Goal: Task Accomplishment & Management: Manage account settings

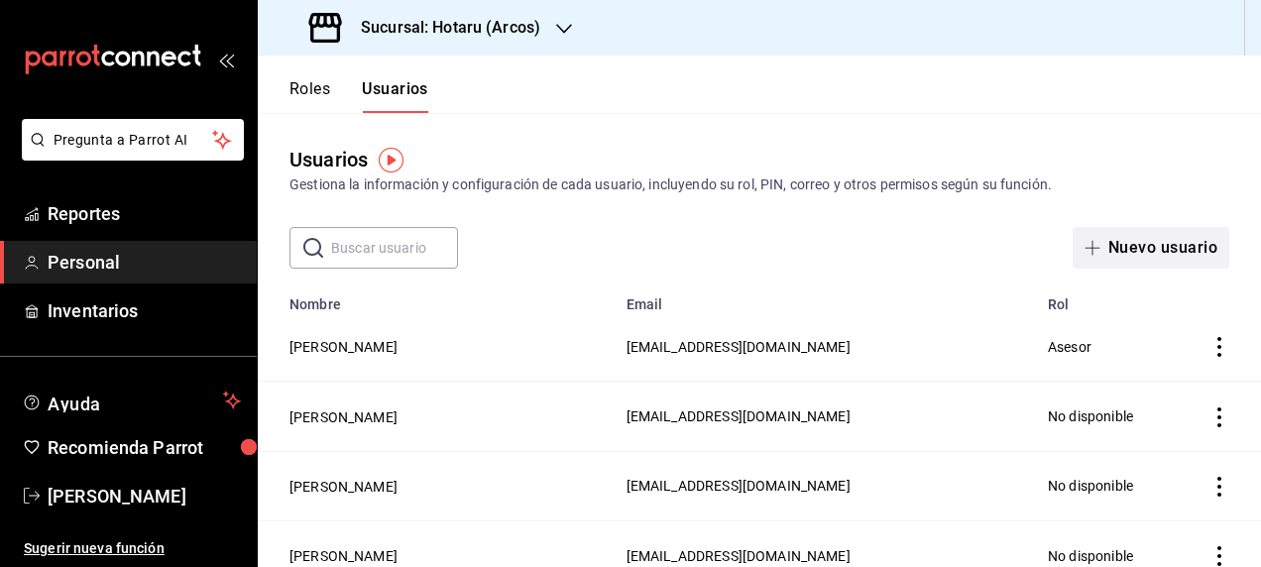
click at [1151, 239] on button "Nuevo usuario" at bounding box center [1150, 248] width 157 height 42
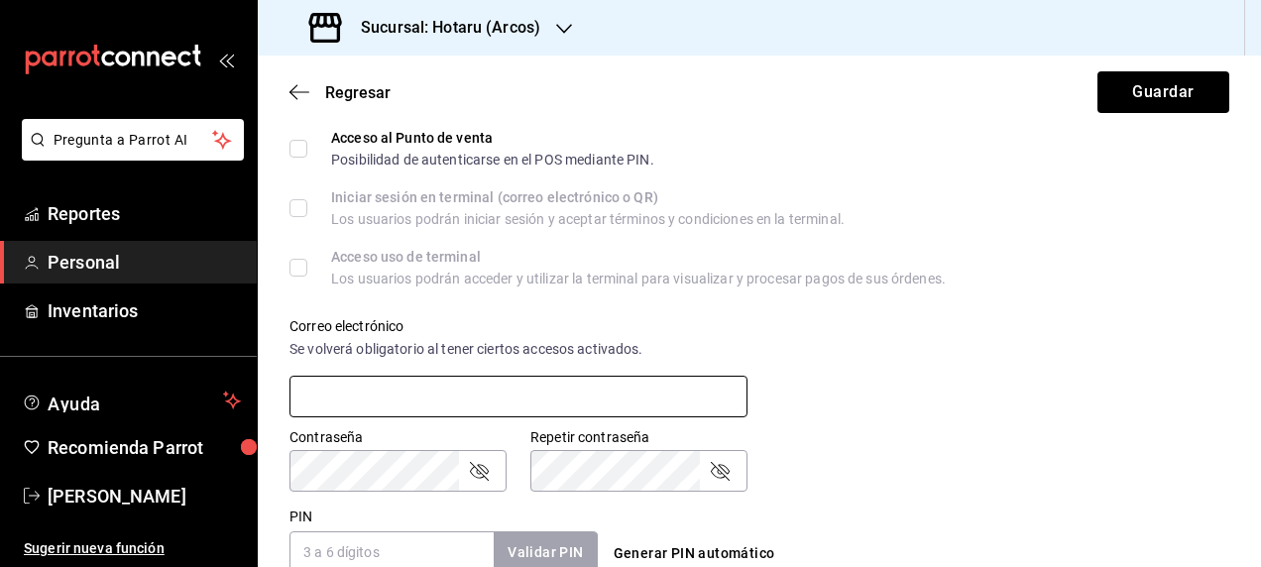
scroll to position [595, 0]
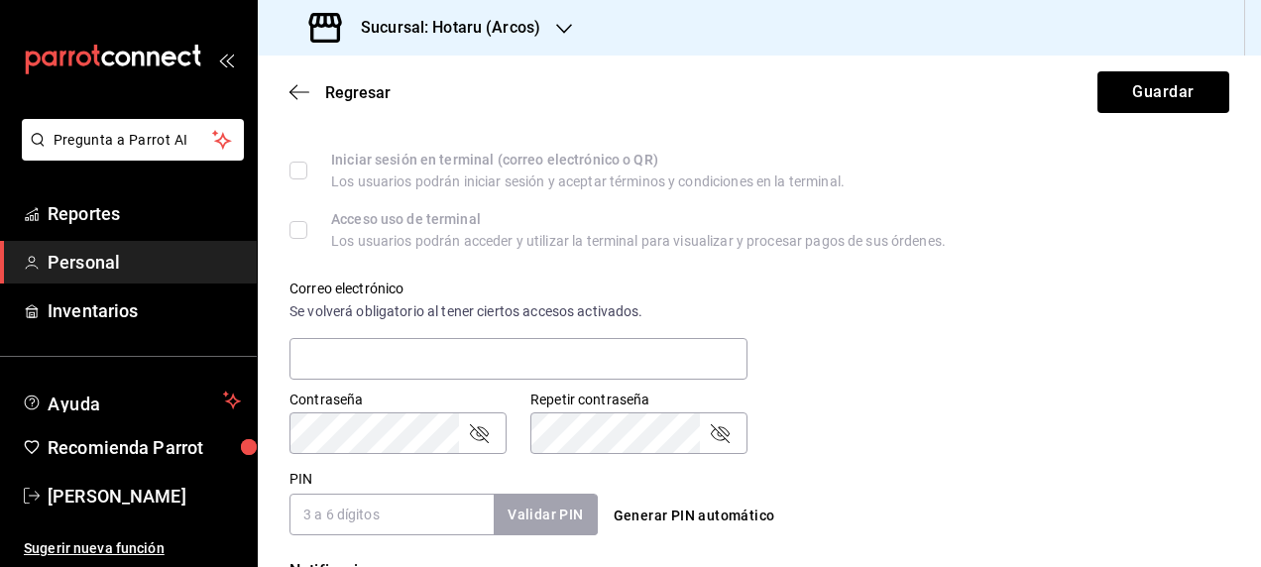
click at [322, 511] on input "PIN" at bounding box center [391, 515] width 204 height 42
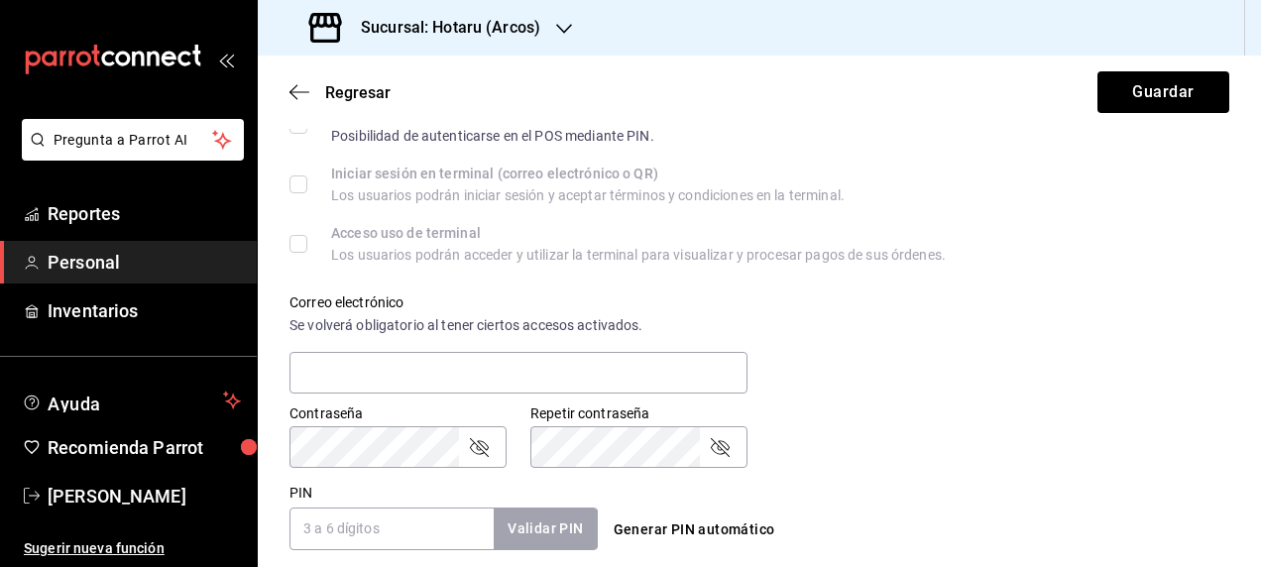
scroll to position [609, 0]
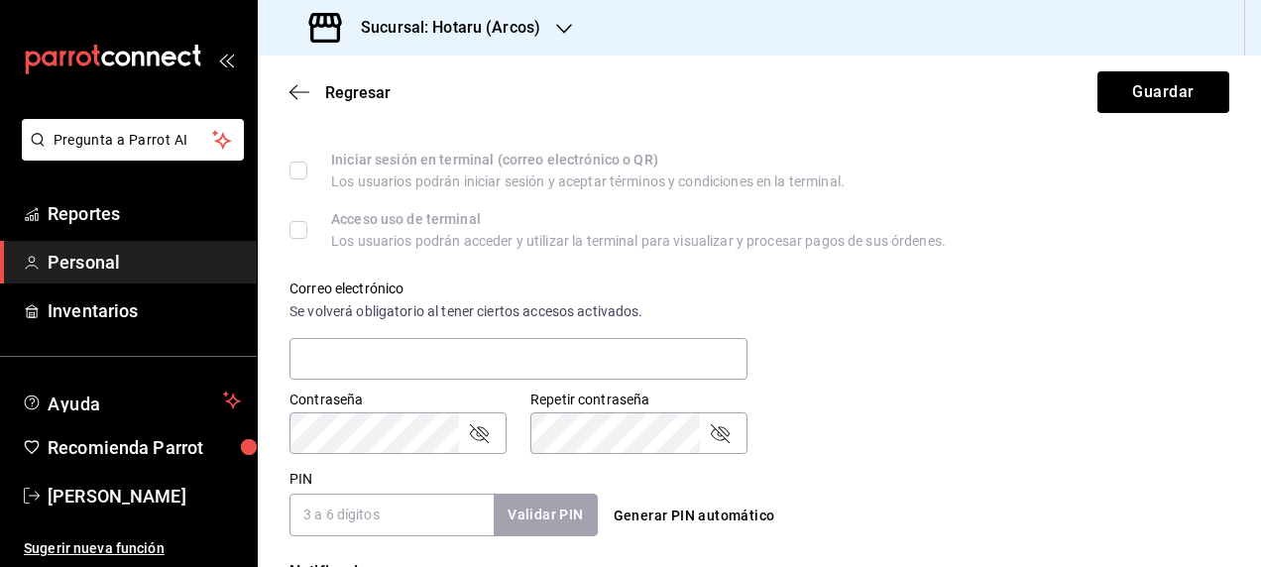
paste input "27681"
type input "27681"
click at [553, 514] on button "Validar PIN" at bounding box center [544, 515] width 105 height 43
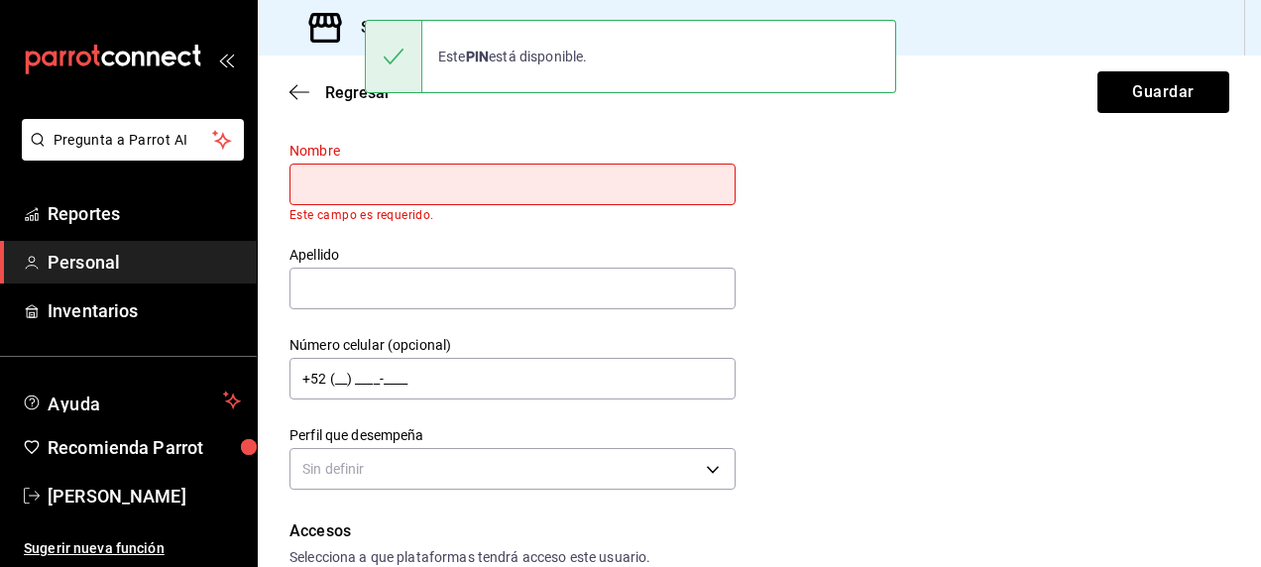
scroll to position [0, 0]
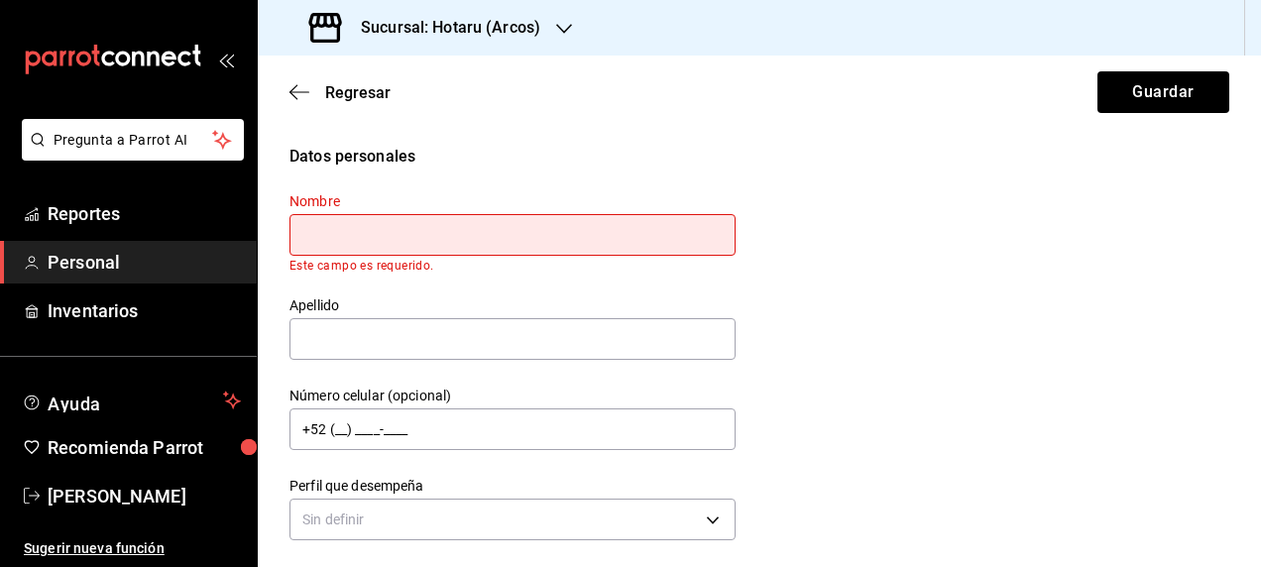
click at [356, 235] on input "text" at bounding box center [512, 235] width 446 height 42
type input "m"
type input "[PERSON_NAME]"
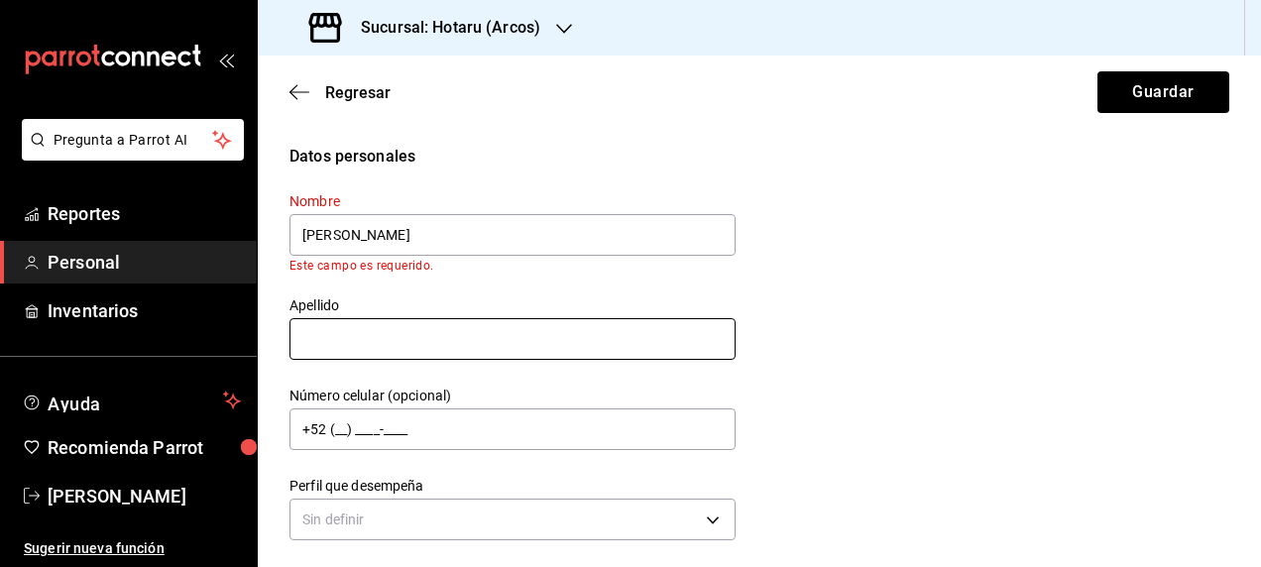
click at [575, 343] on input "text" at bounding box center [512, 339] width 446 height 42
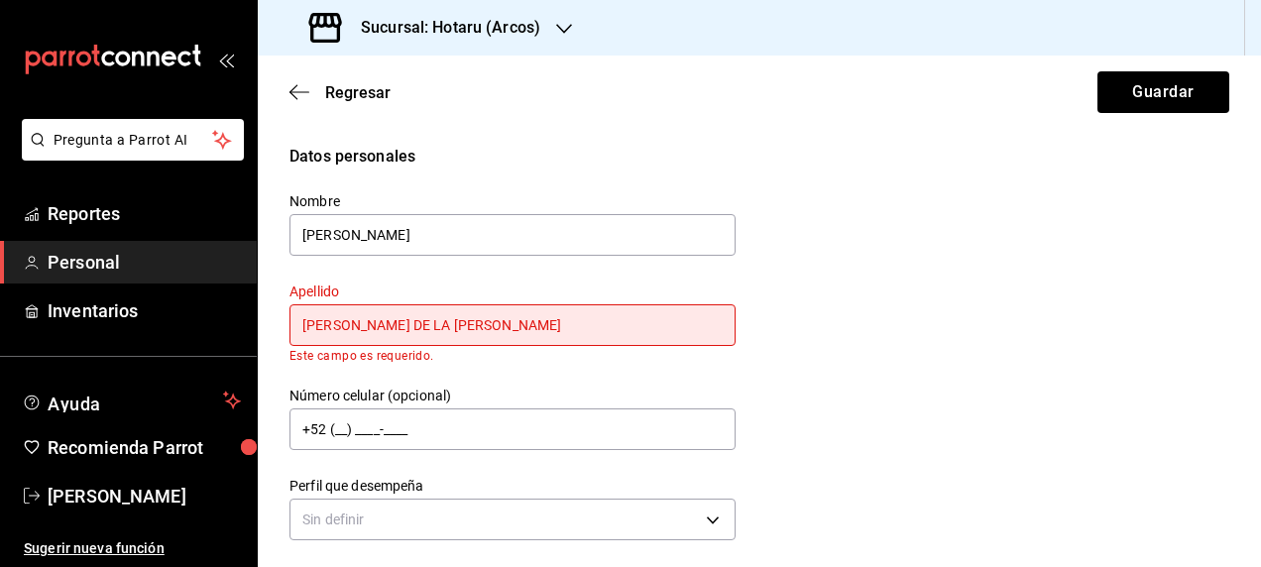
type input "[PERSON_NAME] DE LA [PERSON_NAME]"
click at [1097, 71] on button "Guardar" at bounding box center [1163, 92] width 132 height 42
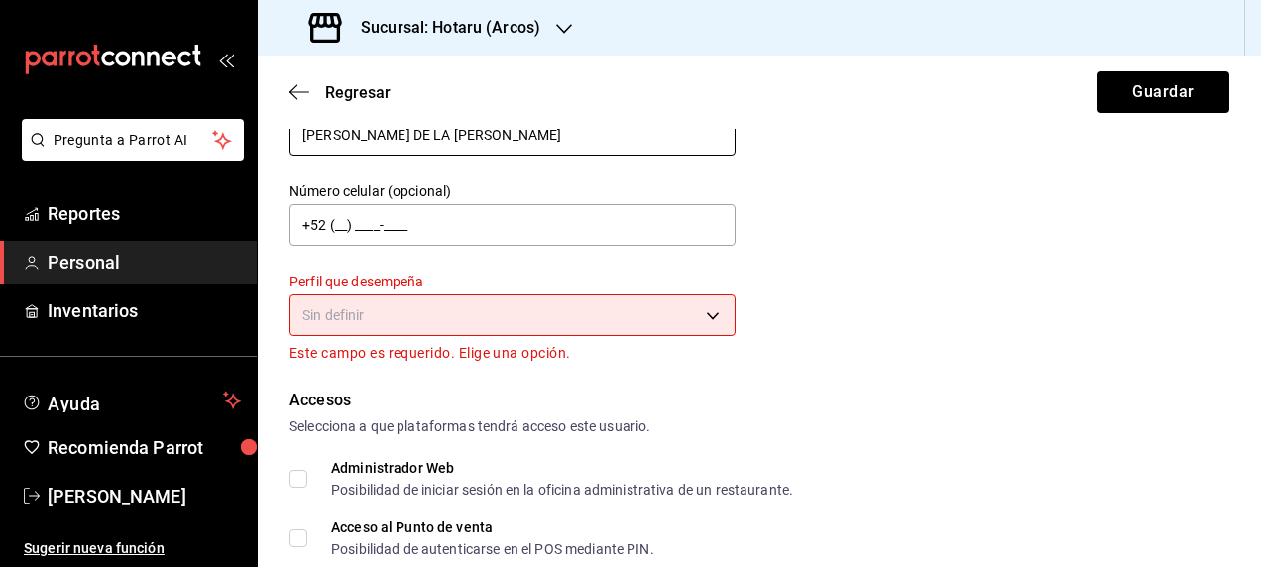
scroll to position [198, 0]
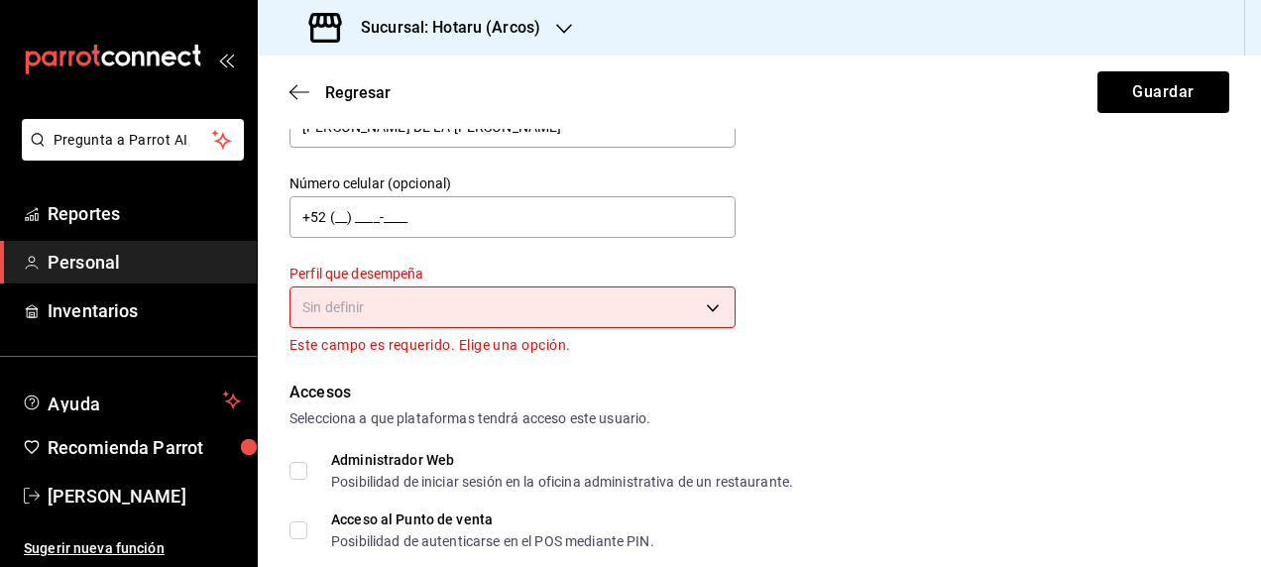
click at [698, 305] on body "Pregunta a Parrot AI Reportes Personal Inventarios Ayuda Recomienda Parrot [PER…" at bounding box center [630, 283] width 1261 height 567
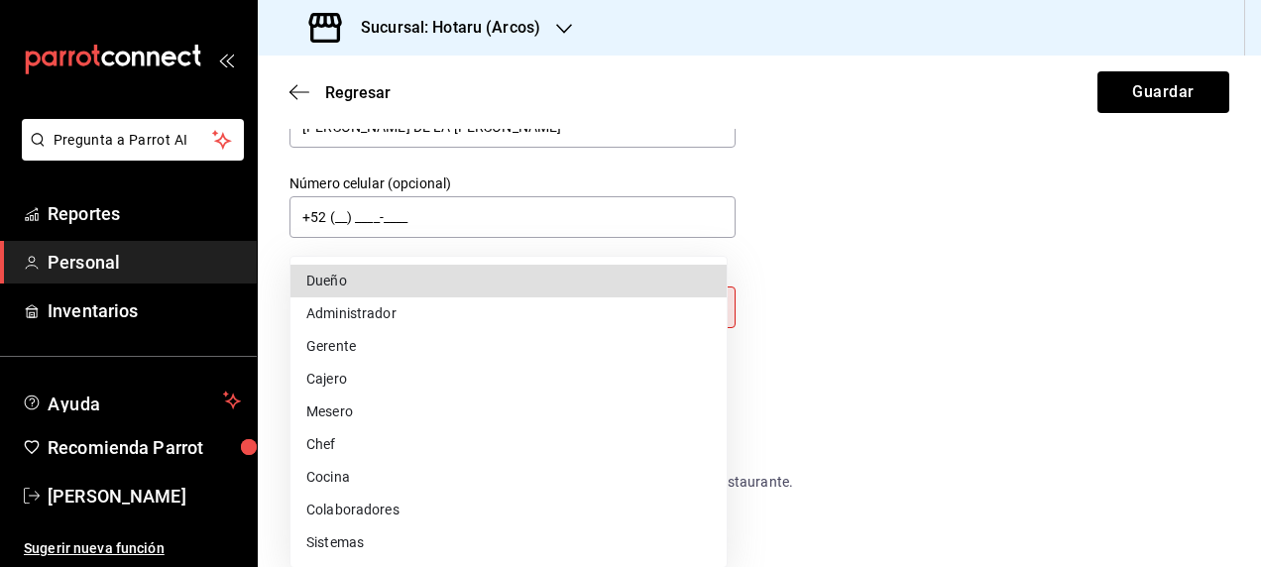
click at [393, 406] on li "Mesero" at bounding box center [508, 411] width 436 height 33
type input "WAITER"
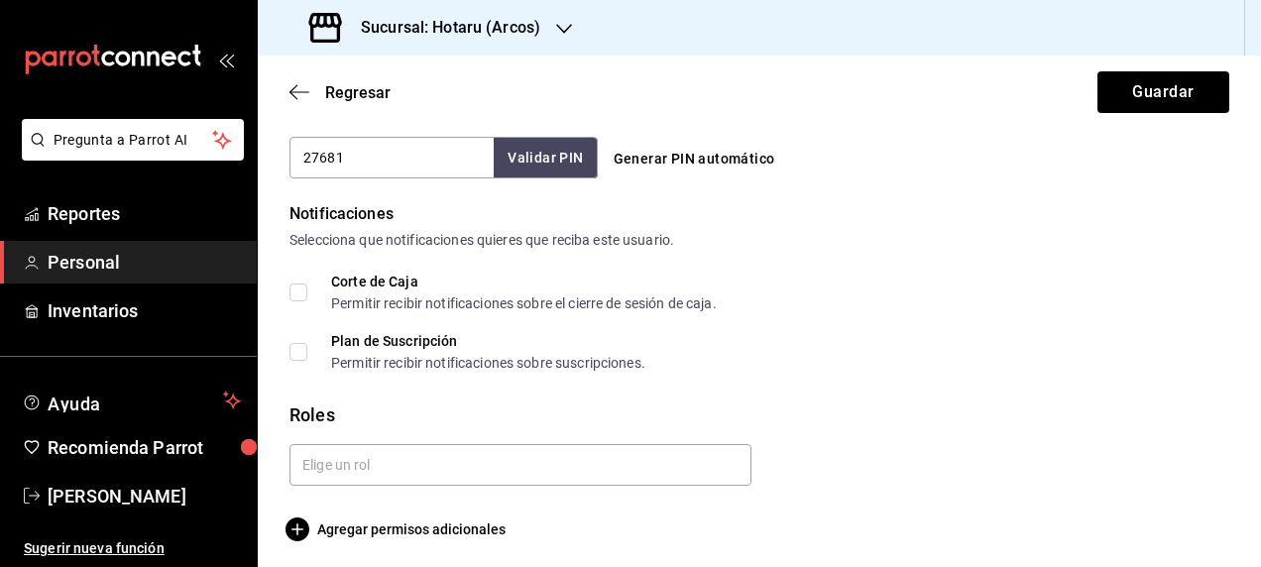
scroll to position [957, 0]
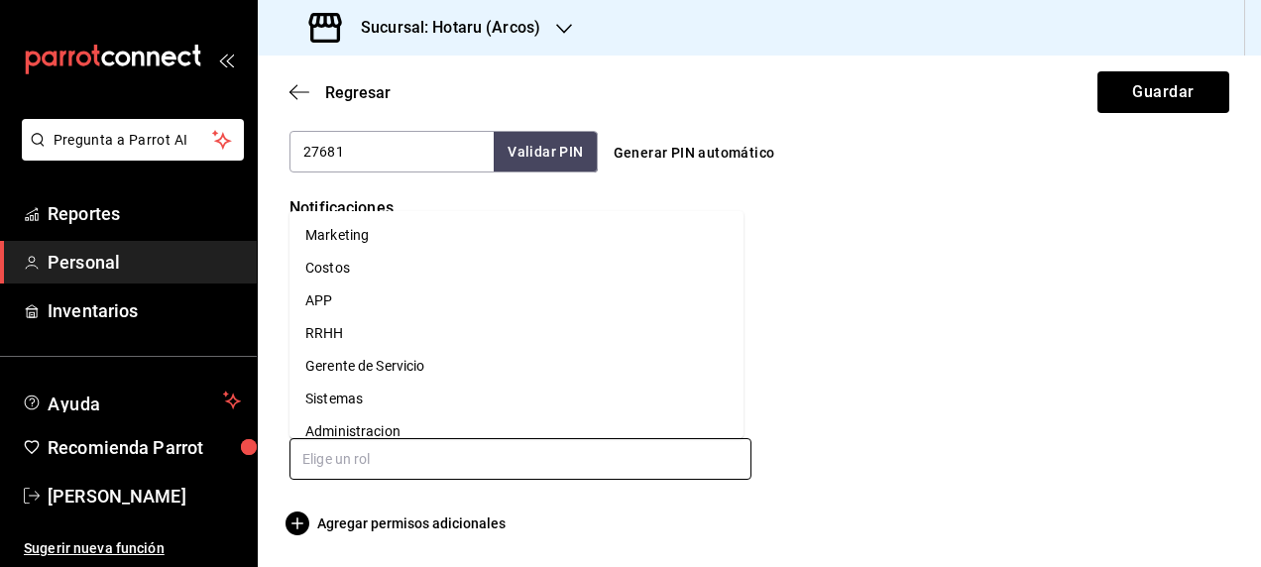
click at [464, 457] on input "text" at bounding box center [520, 459] width 462 height 42
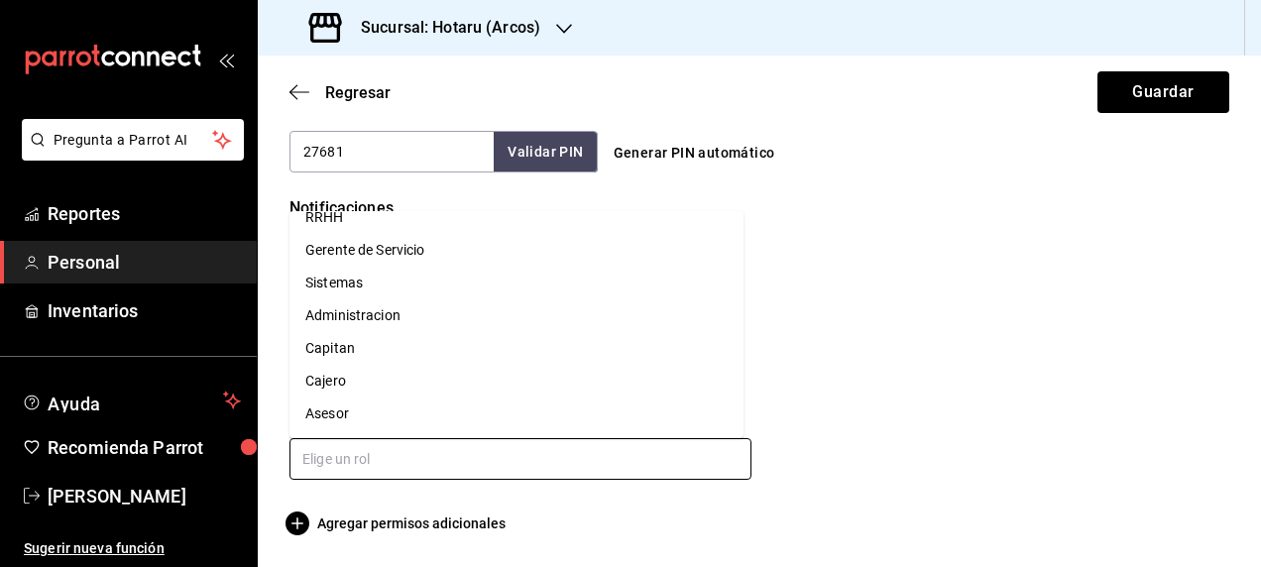
click at [413, 414] on li "Asesor" at bounding box center [516, 413] width 454 height 33
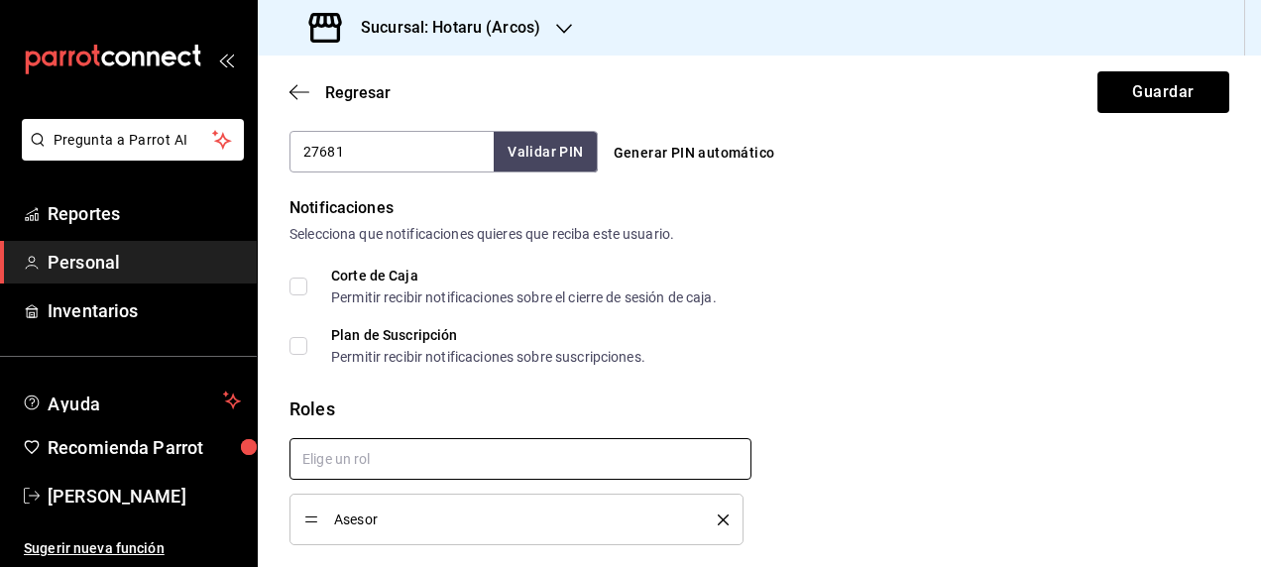
scroll to position [1022, 0]
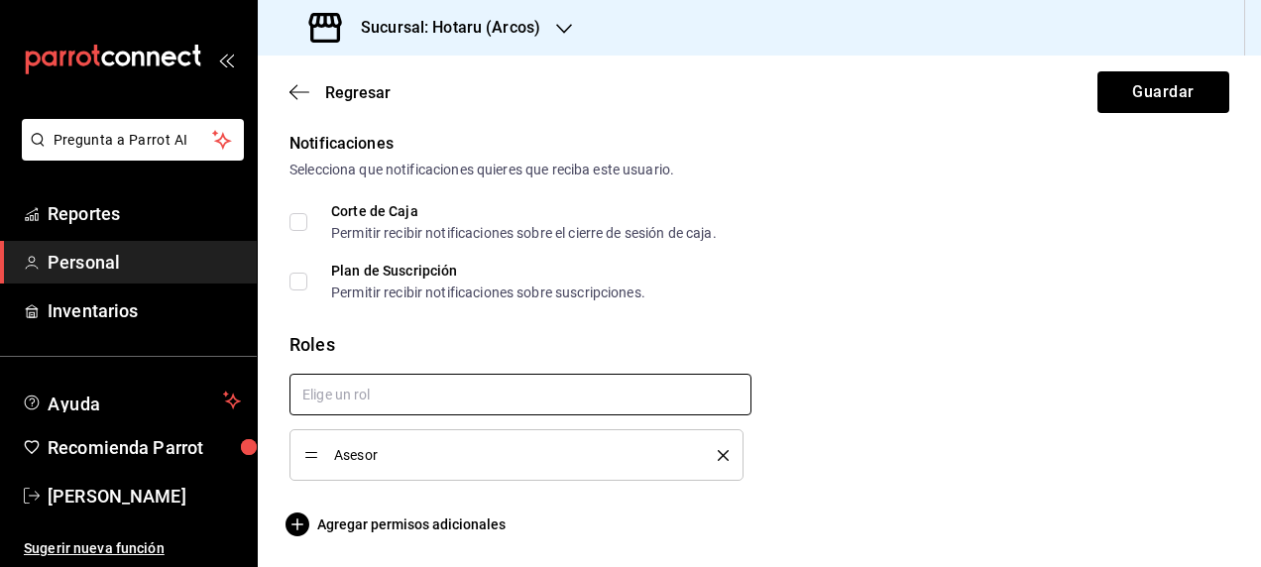
checkbox input "true"
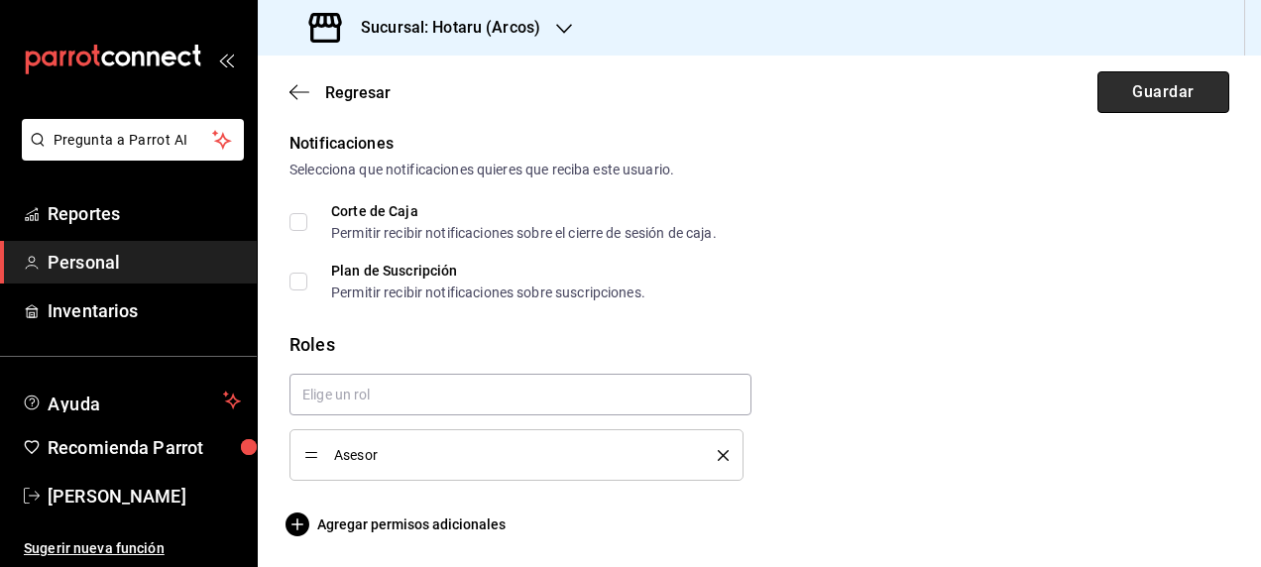
click at [1142, 86] on button "Guardar" at bounding box center [1163, 92] width 132 height 42
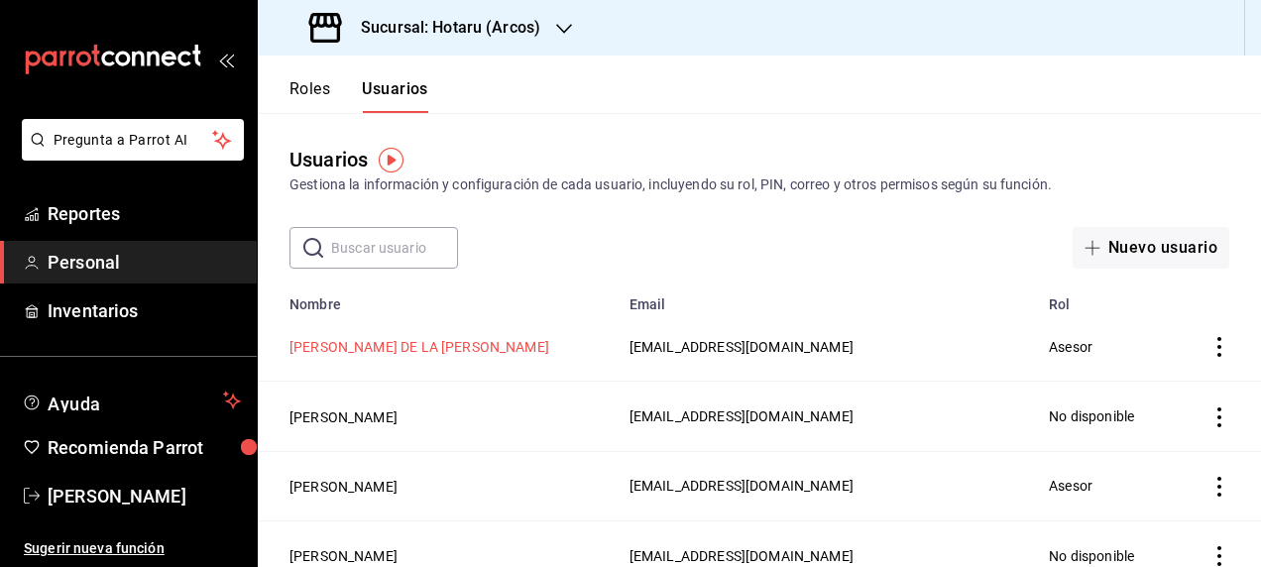
click at [478, 350] on button "[PERSON_NAME] DE LA [PERSON_NAME]" at bounding box center [419, 347] width 260 height 20
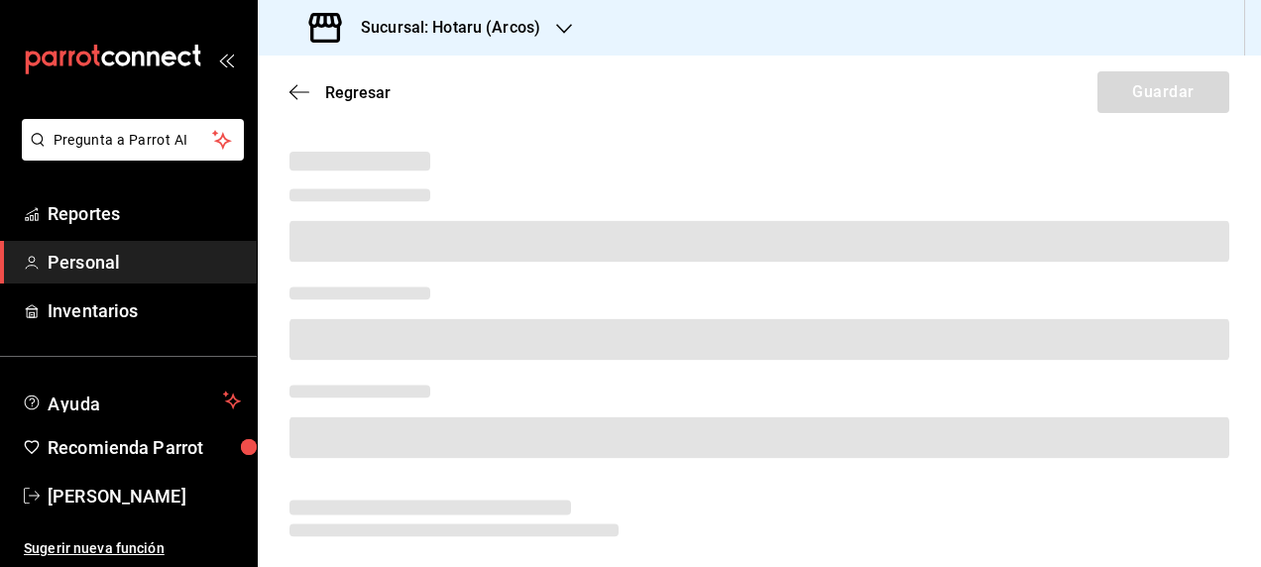
click at [686, 134] on main "Regresar Guardar" at bounding box center [759, 488] width 1003 height 864
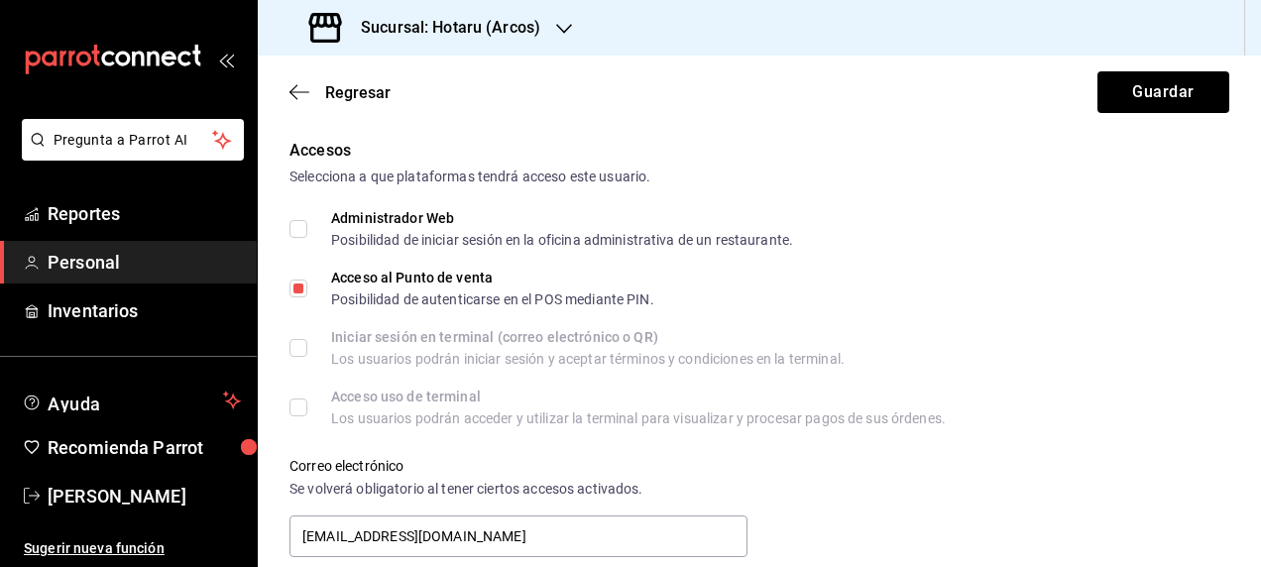
scroll to position [496, 0]
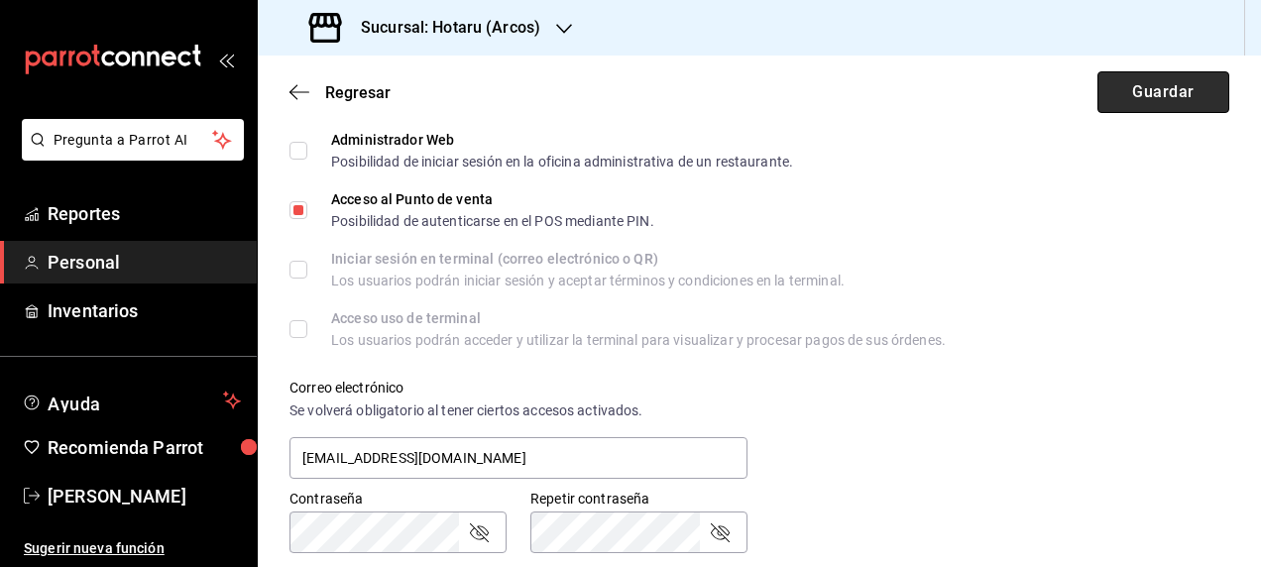
click at [1130, 89] on button "Guardar" at bounding box center [1163, 92] width 132 height 42
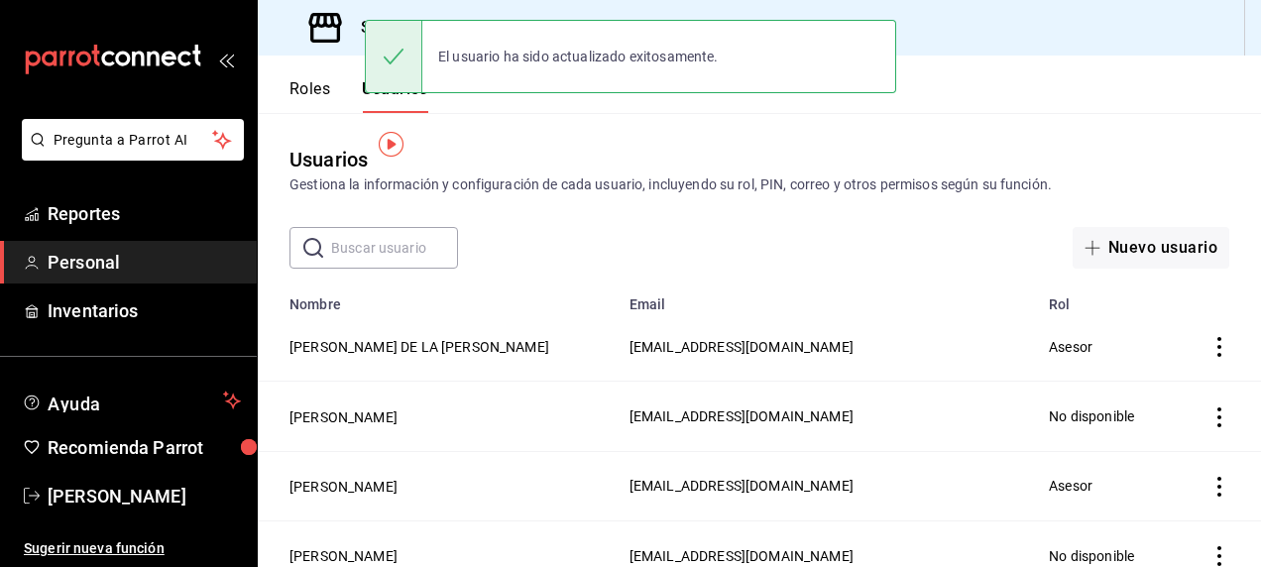
scroll to position [99, 0]
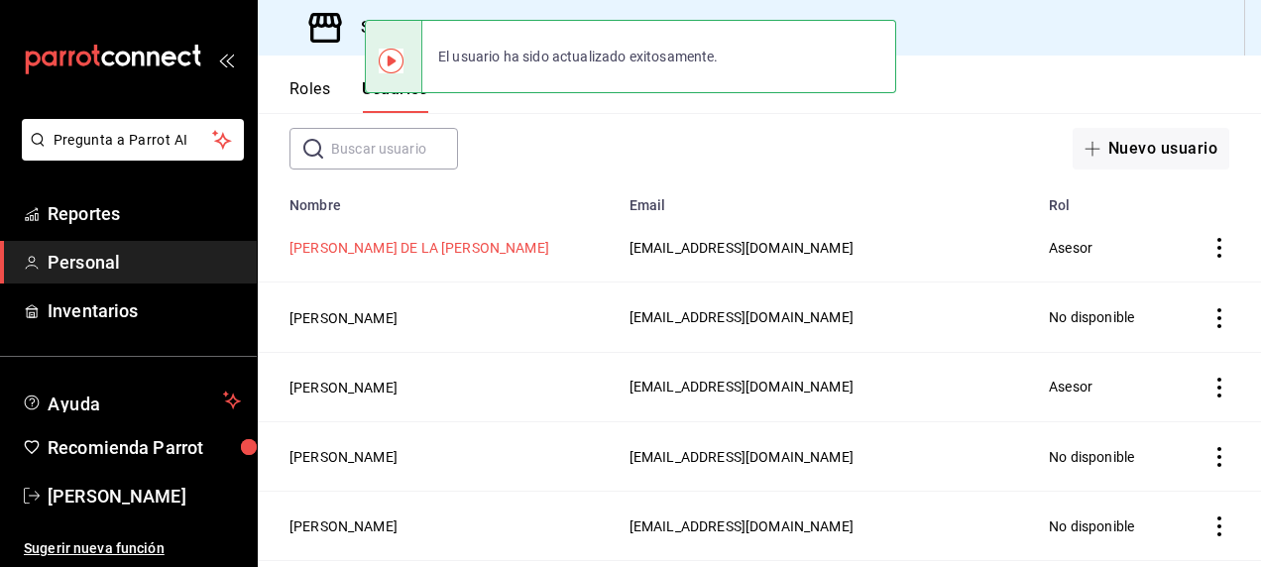
click at [431, 238] on button "[PERSON_NAME] DE LA [PERSON_NAME]" at bounding box center [419, 248] width 260 height 20
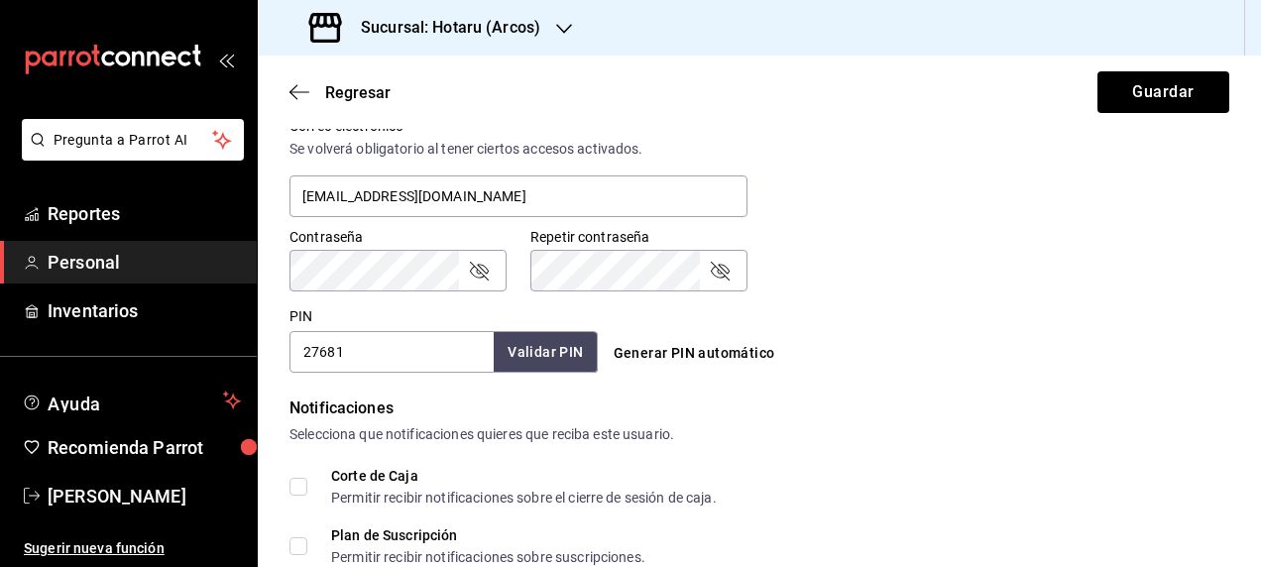
scroll to position [793, 0]
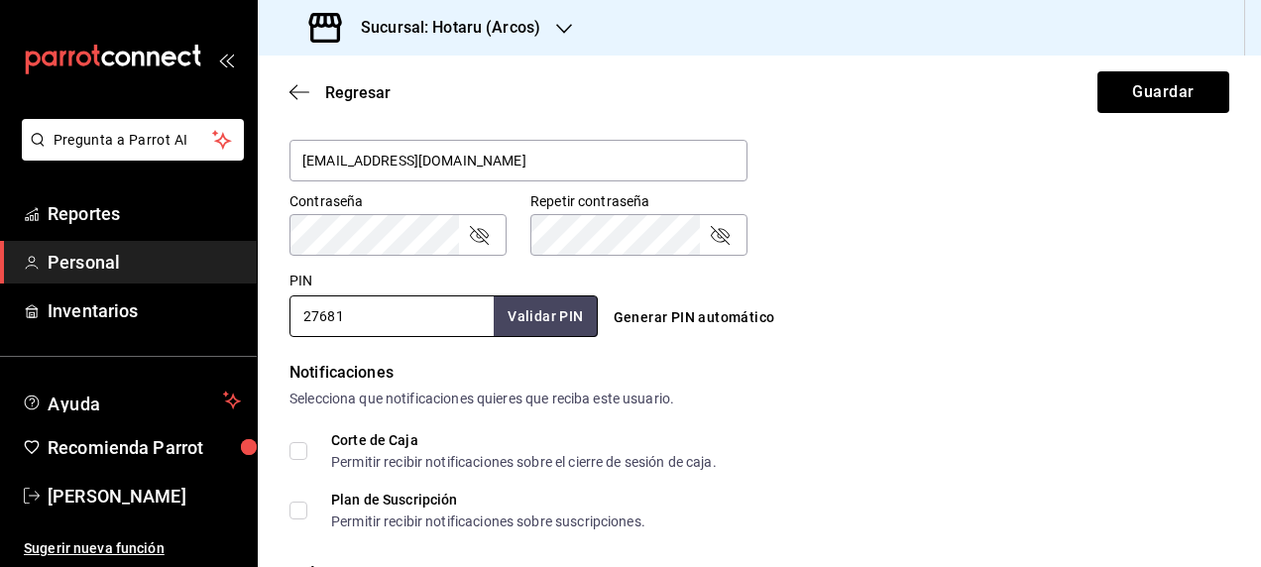
drag, startPoint x: 347, startPoint y: 310, endPoint x: 283, endPoint y: 318, distance: 63.9
click at [285, 311] on div "PIN 27681 Validar PIN ​" at bounding box center [439, 300] width 316 height 73
click at [256, 339] on div "Pregunta a Parrot AI Reportes Personal Inventarios Ayuda Recomienda Parrot [PER…" at bounding box center [128, 343] width 257 height 448
drag, startPoint x: 1015, startPoint y: 475, endPoint x: 900, endPoint y: 545, distance: 134.8
click at [902, 545] on form "Datos personales Nombre [PERSON_NAME] Apellido [PERSON_NAME] DE LA [PERSON_NAME…" at bounding box center [759, 58] width 940 height 1413
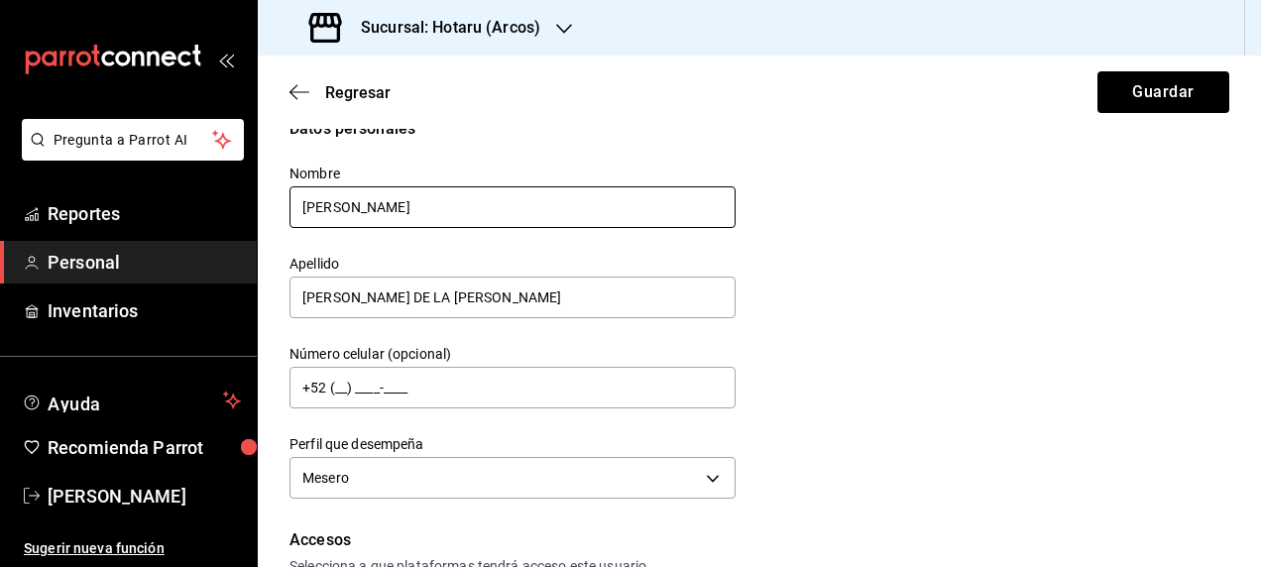
scroll to position [0, 0]
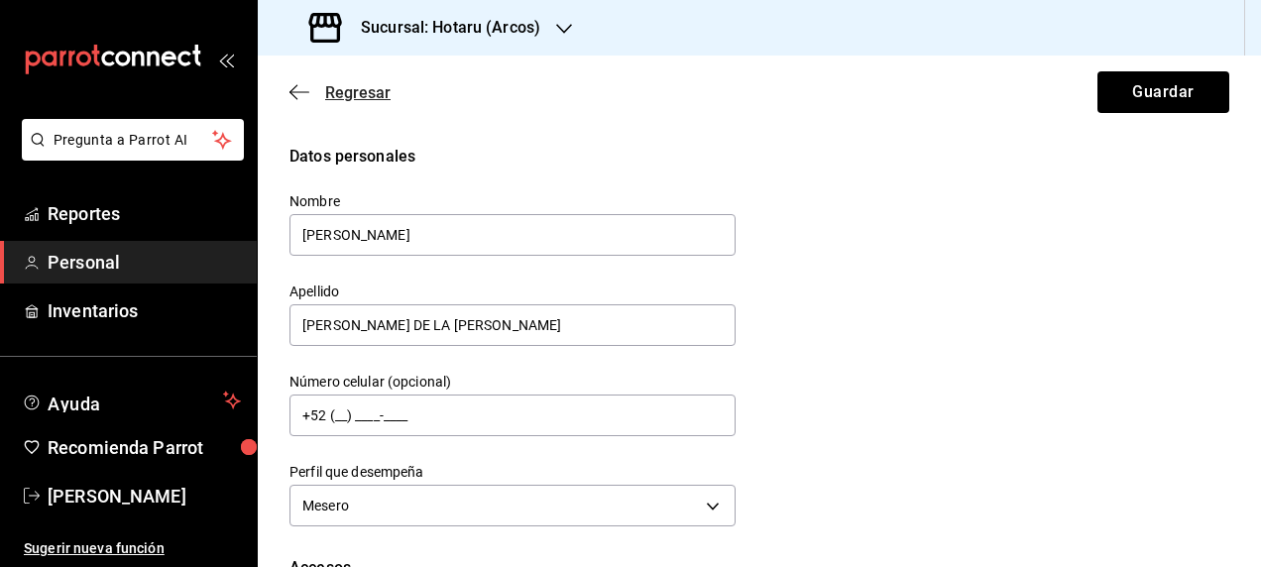
click at [289, 88] on icon "button" at bounding box center [299, 92] width 20 height 18
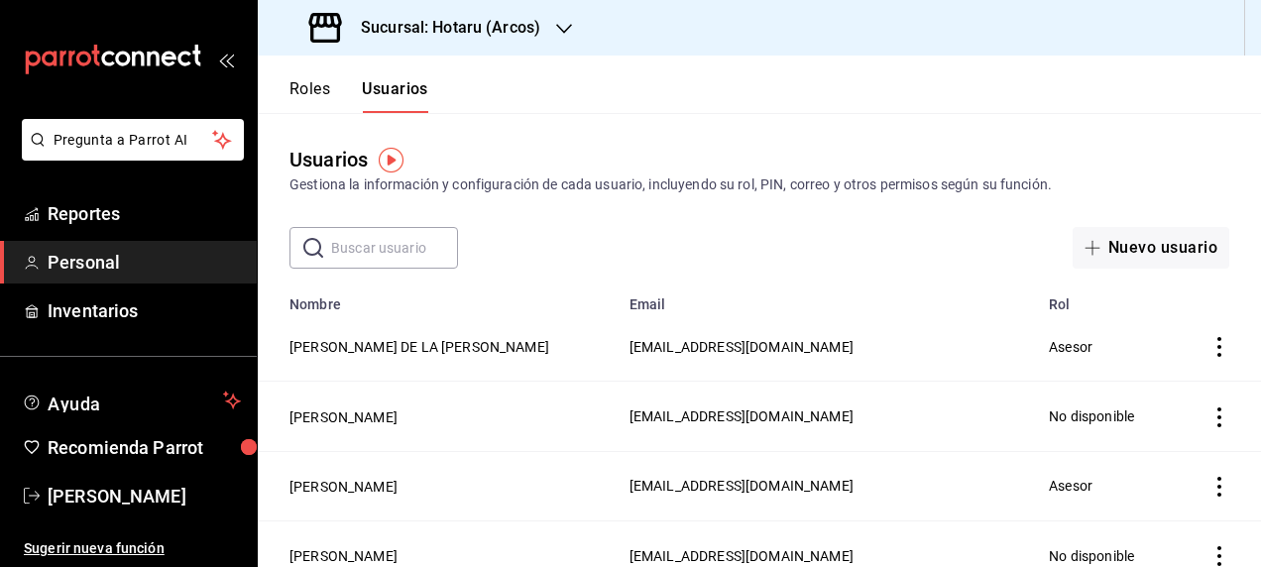
drag, startPoint x: 350, startPoint y: 253, endPoint x: 361, endPoint y: 252, distance: 10.9
click at [350, 253] on input "text" at bounding box center [394, 248] width 127 height 40
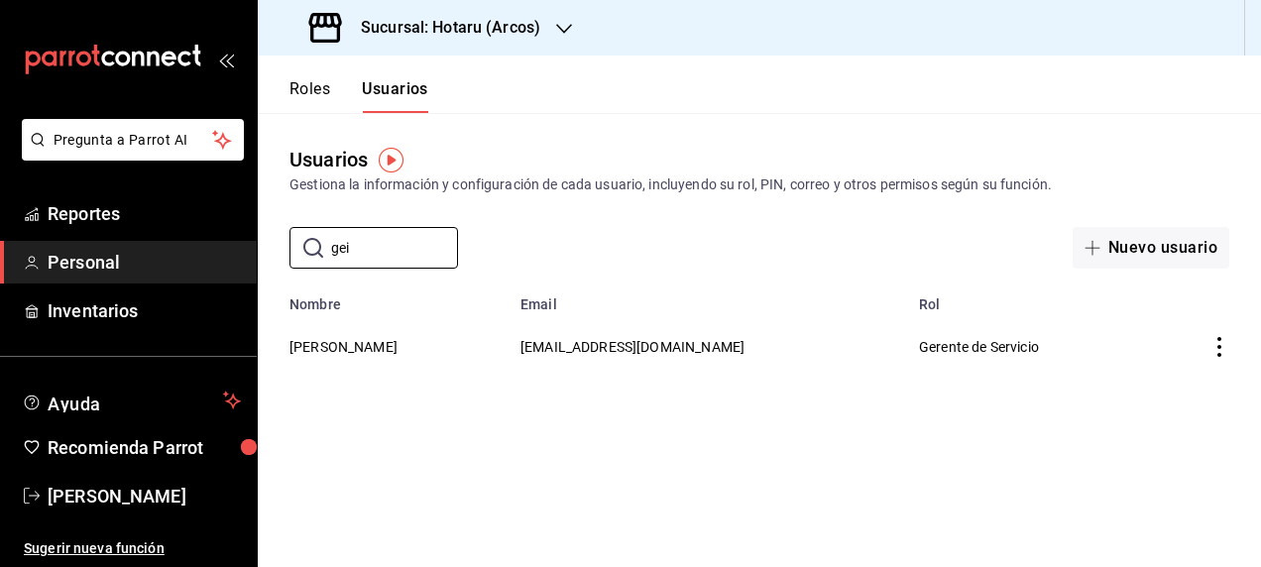
type input "gei"
click at [373, 409] on main "Usuarios Gestiona la información y configuración de cada usuario, incluyendo su…" at bounding box center [759, 340] width 1003 height 454
drag, startPoint x: 363, startPoint y: 248, endPoint x: 302, endPoint y: 256, distance: 61.0
click at [302, 256] on div "​ gei ​" at bounding box center [373, 248] width 168 height 42
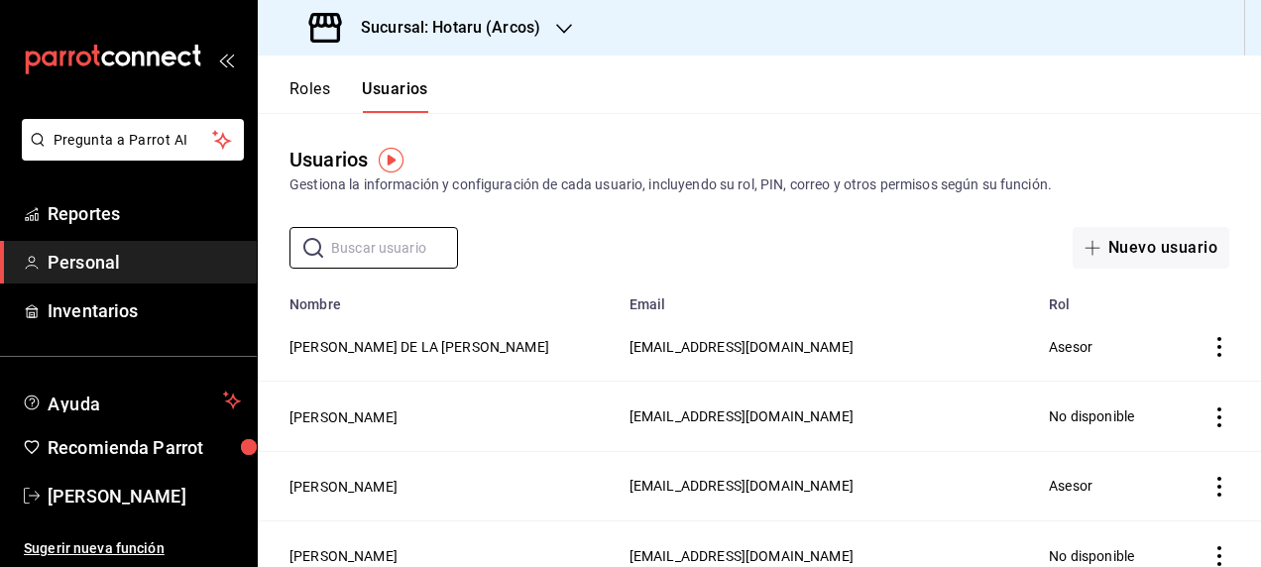
paste input "[PERSON_NAME]"
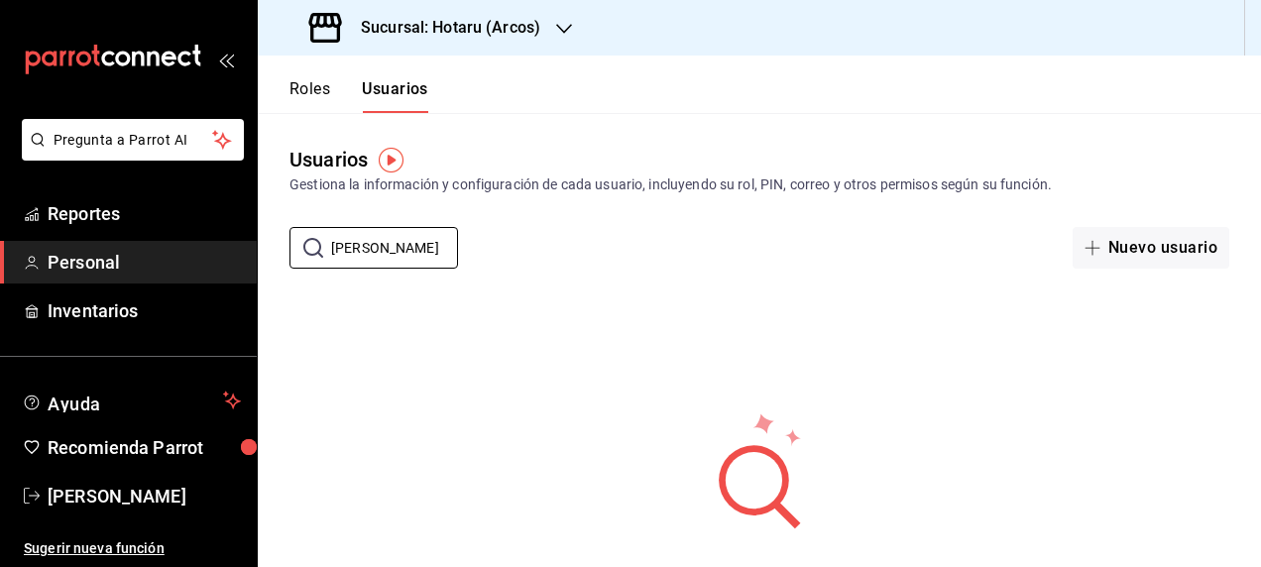
drag, startPoint x: 448, startPoint y: 253, endPoint x: 247, endPoint y: 253, distance: 201.2
click at [240, 255] on div "Pregunta a Parrot AI Reportes Personal Inventarios Ayuda Recomienda Parrot [PER…" at bounding box center [630, 283] width 1261 height 567
click at [547, 287] on div "No se han encontrado resultados. Parece que no podemos encontrar ningún resulta…" at bounding box center [759, 532] width 1003 height 496
click at [408, 247] on input "[PERSON_NAME]" at bounding box center [394, 248] width 127 height 40
click at [309, 254] on icon at bounding box center [313, 248] width 20 height 20
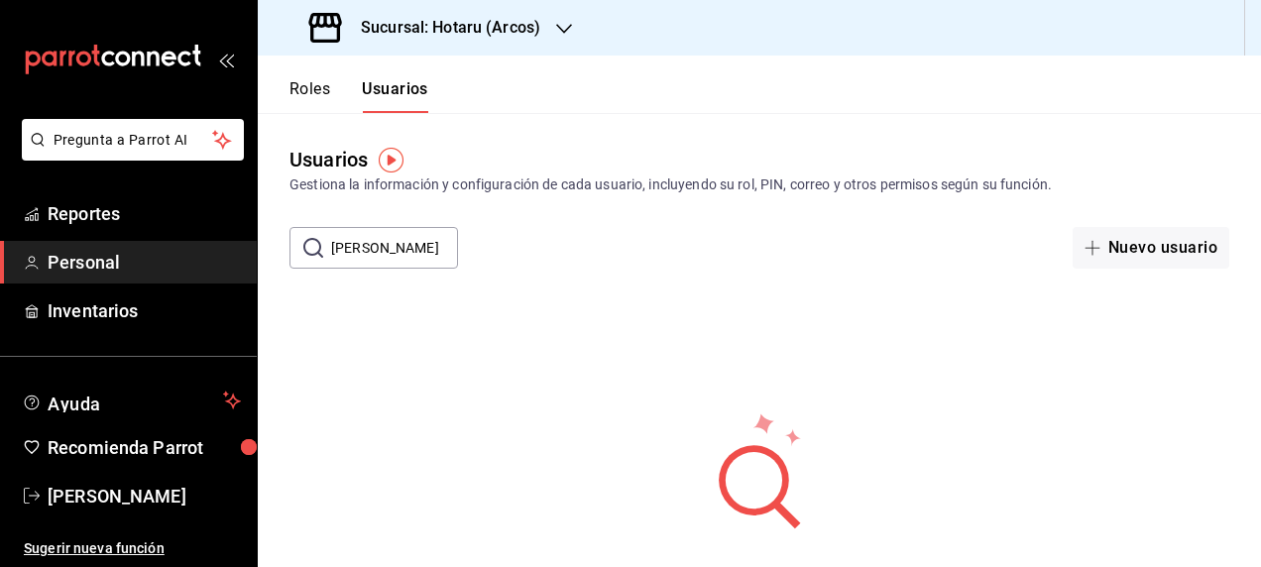
click at [308, 247] on icon at bounding box center [313, 248] width 20 height 20
click at [583, 287] on div "No se han encontrado resultados. Parece que no podemos encontrar ningún resulta…" at bounding box center [759, 532] width 1003 height 496
click at [307, 245] on icon at bounding box center [313, 248] width 20 height 20
drag, startPoint x: 444, startPoint y: 246, endPoint x: 215, endPoint y: 240, distance: 229.0
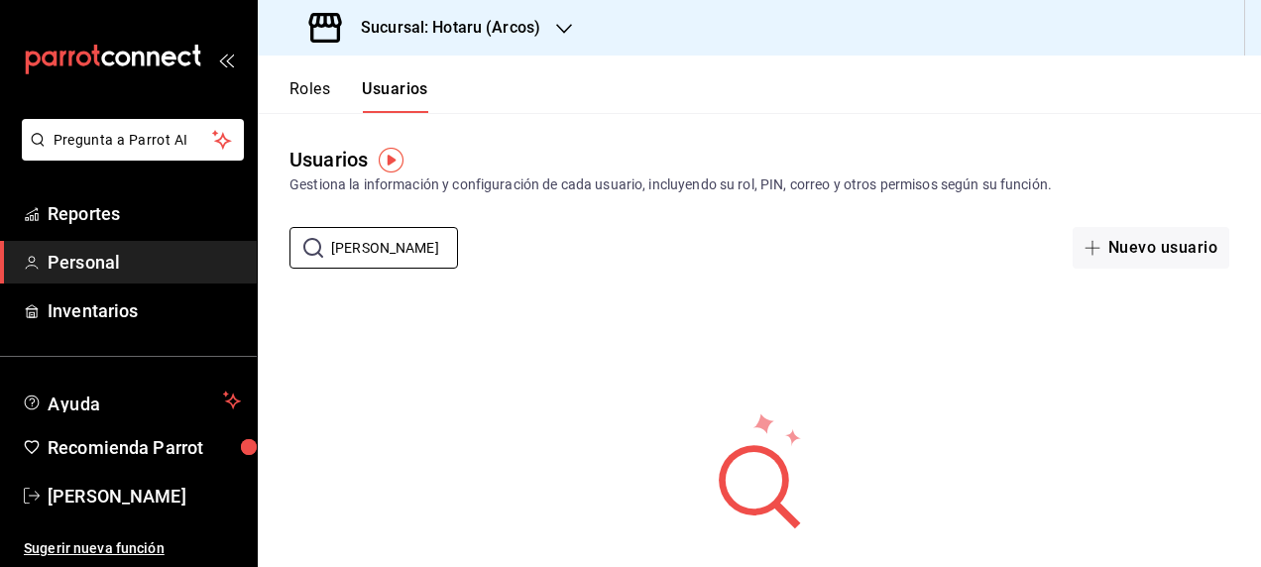
click at [214, 242] on div "Pregunta a Parrot AI Reportes Personal Inventarios Ayuda Recomienda Parrot [PER…" at bounding box center [630, 283] width 1261 height 567
type input "[PERSON_NAME]"
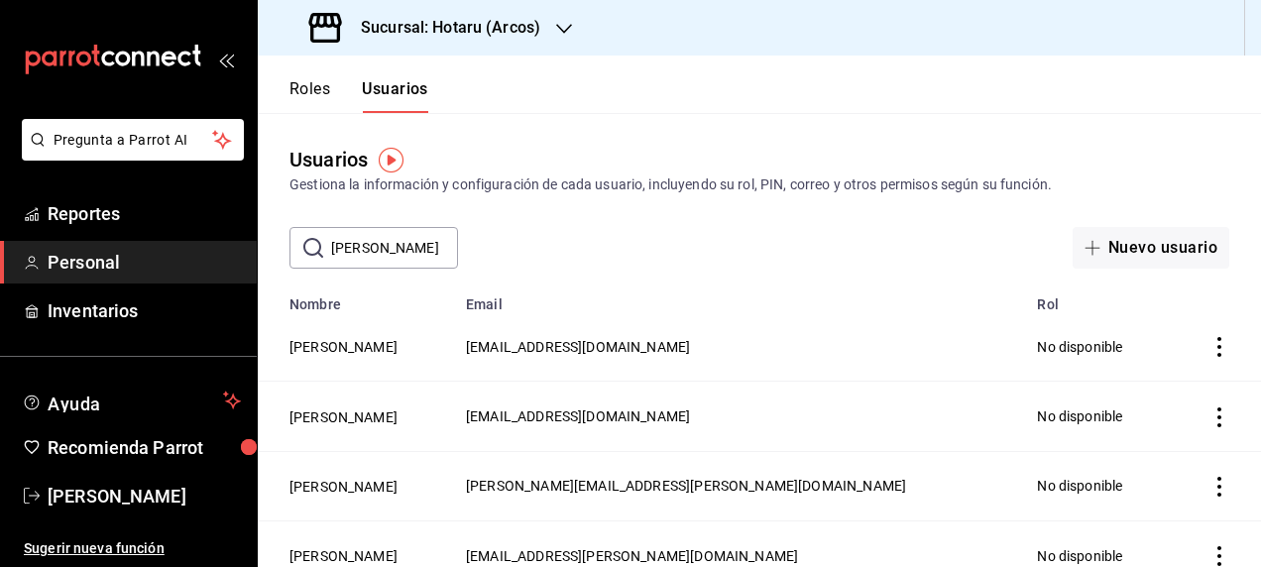
drag, startPoint x: 395, startPoint y: 248, endPoint x: 303, endPoint y: 250, distance: 92.2
click at [303, 250] on div "​ [PERSON_NAME] ​" at bounding box center [373, 248] width 168 height 42
click at [780, 271] on main "Usuarios Gestiona la información y configuración de cada usuario, incluyendo su…" at bounding box center [759, 386] width 1003 height 546
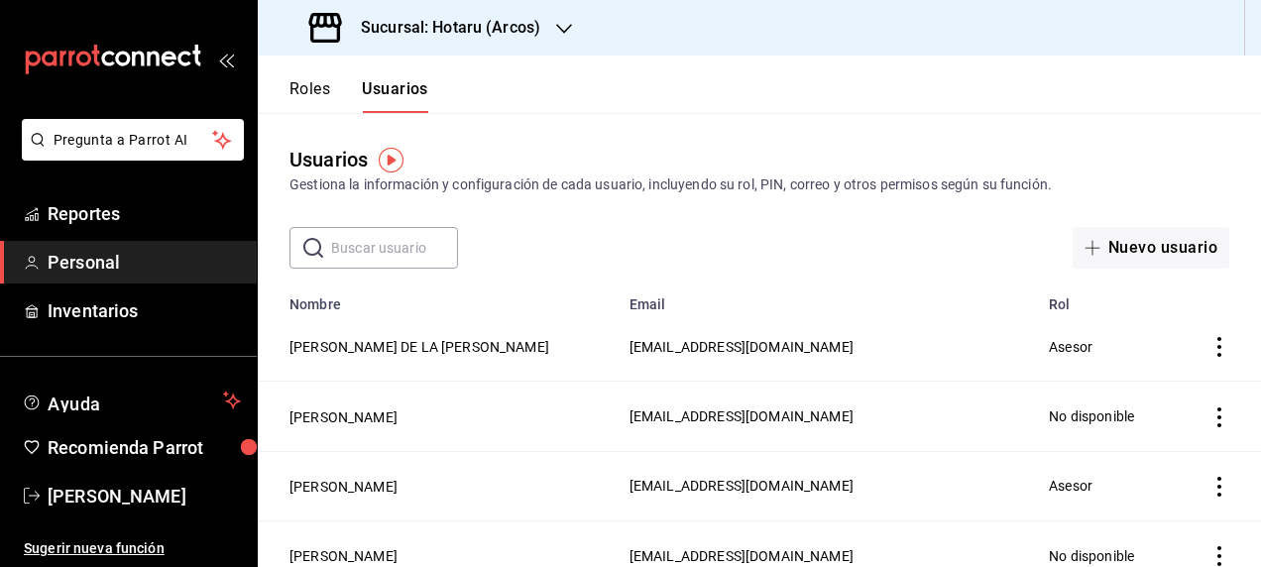
click at [614, 210] on div "Usuarios Gestiona la información y configuración de cada usuario, incluyendo su…" at bounding box center [759, 191] width 1003 height 156
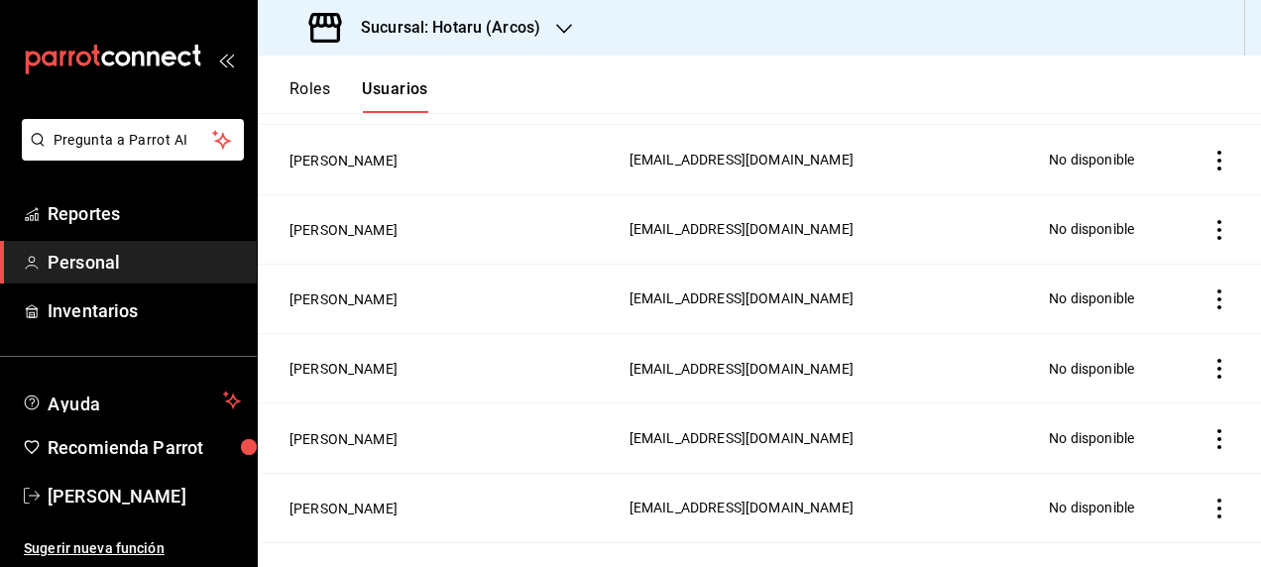
scroll to position [1610, 0]
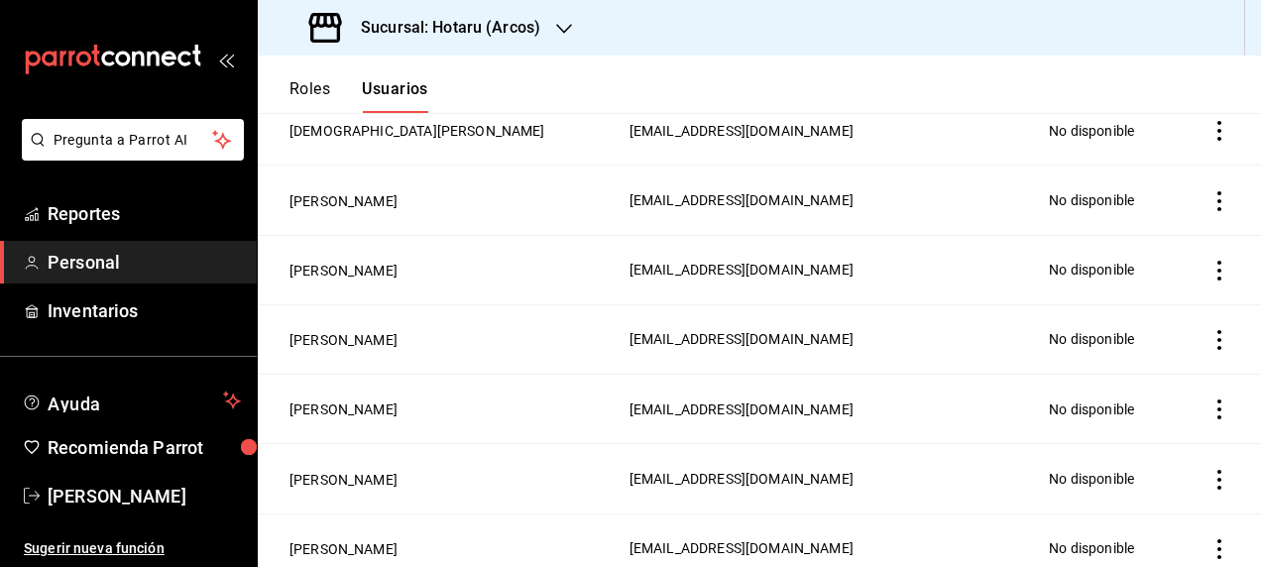
click at [444, 29] on h3 "Sucursal: Hotaru (Arcos)" at bounding box center [442, 28] width 195 height 24
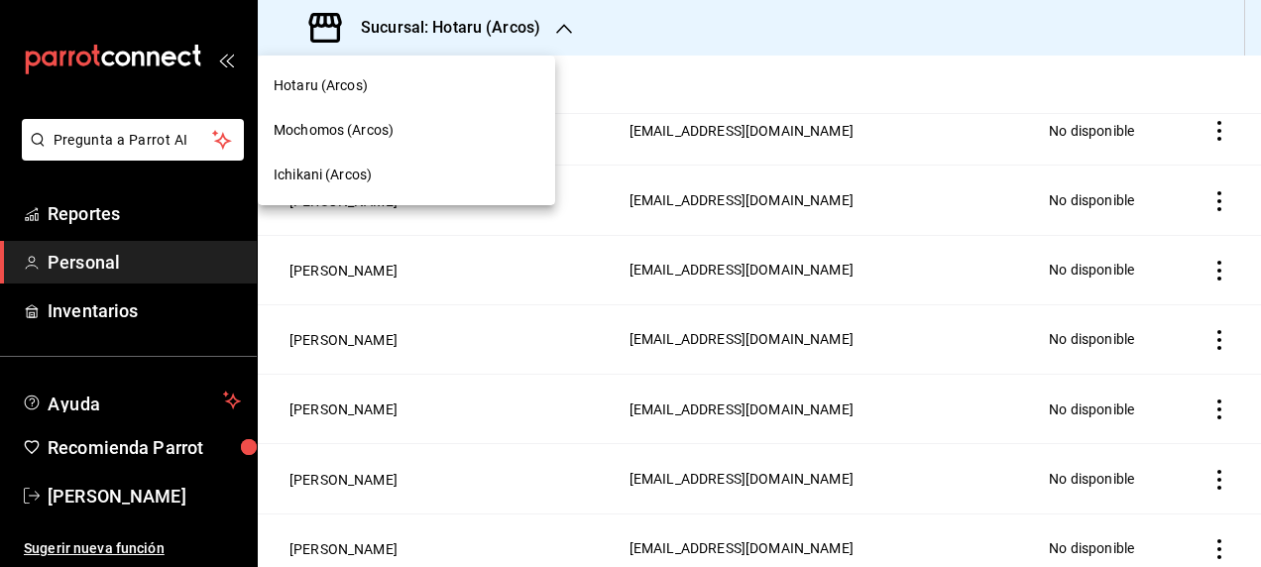
click at [303, 77] on span "Hotaru (Arcos)" at bounding box center [321, 85] width 94 height 21
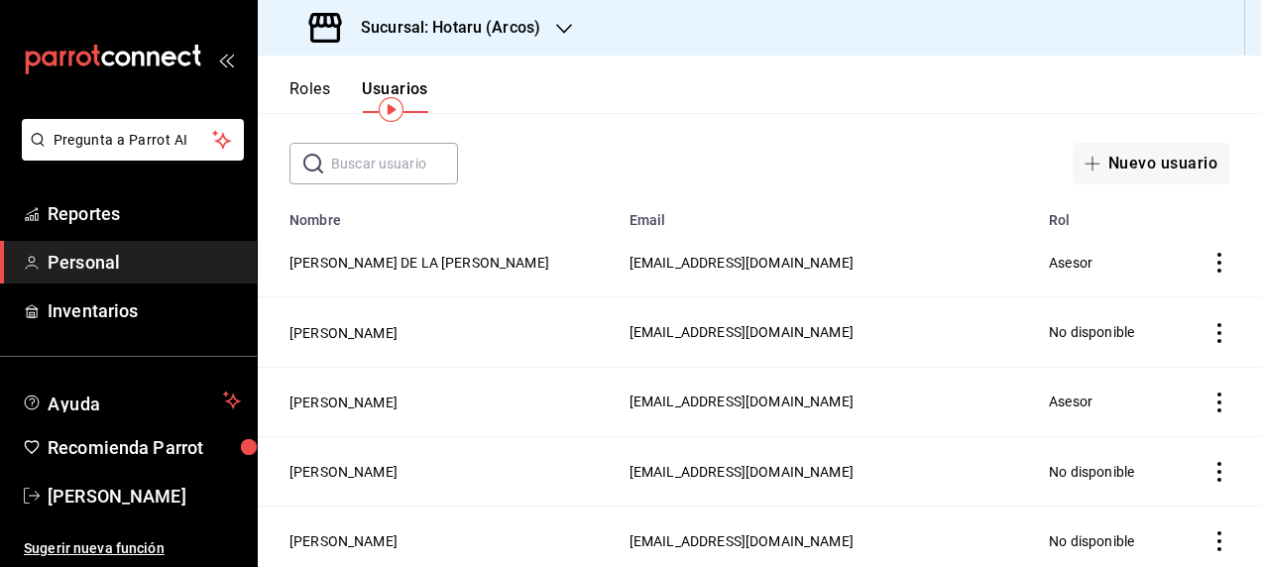
scroll to position [0, 0]
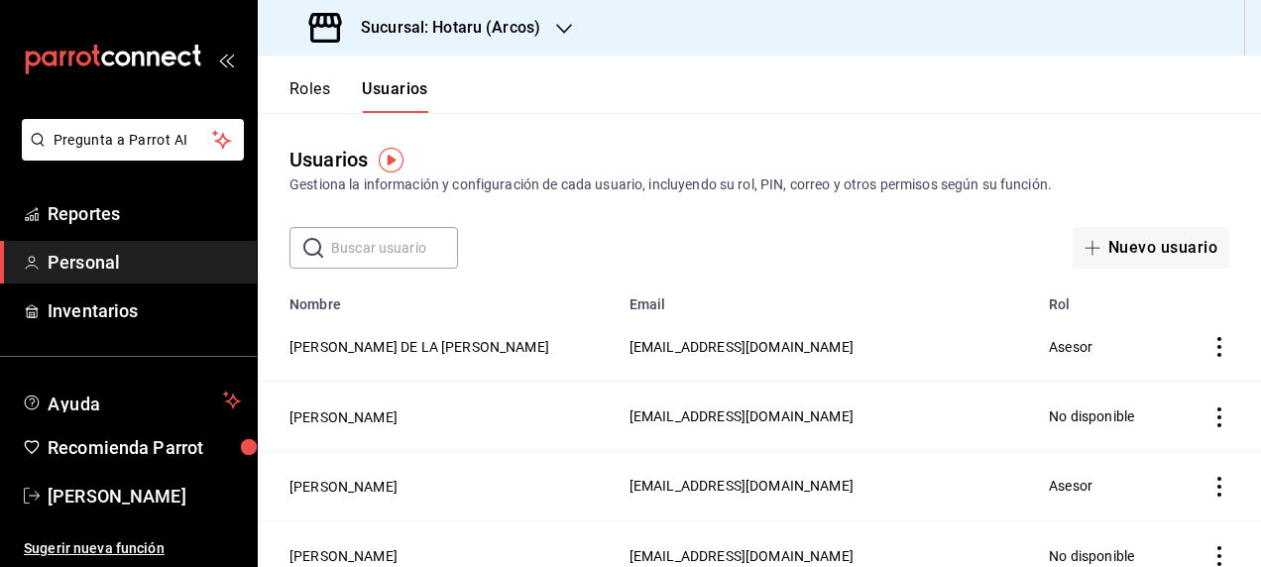
click at [359, 252] on input "text" at bounding box center [394, 248] width 127 height 40
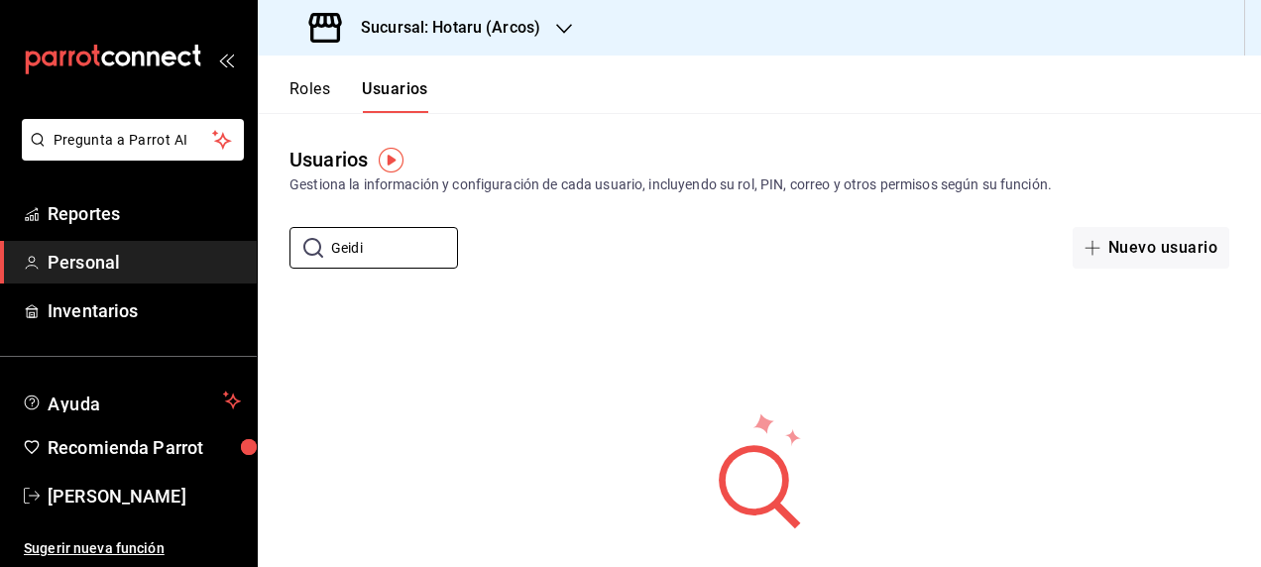
drag, startPoint x: 384, startPoint y: 248, endPoint x: 241, endPoint y: 252, distance: 142.8
click at [241, 252] on div "Pregunta a Parrot AI Reportes Personal Inventarios Ayuda Recomienda Parrot [PER…" at bounding box center [630, 283] width 1261 height 567
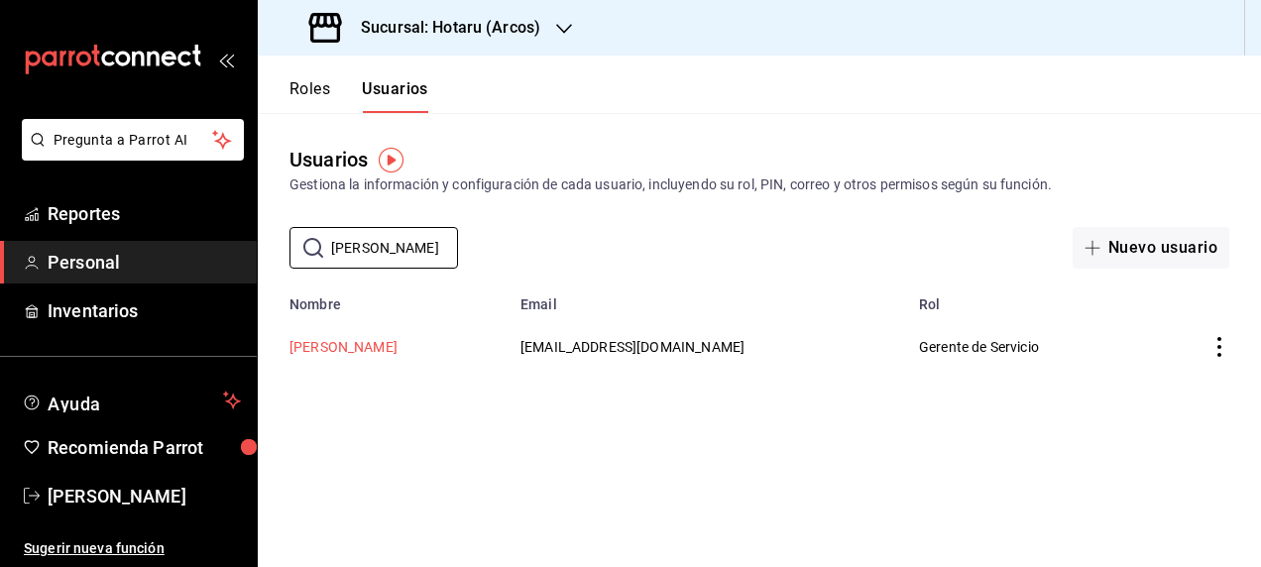
type input "[PERSON_NAME]"
click at [339, 343] on button "[PERSON_NAME]" at bounding box center [343, 347] width 108 height 20
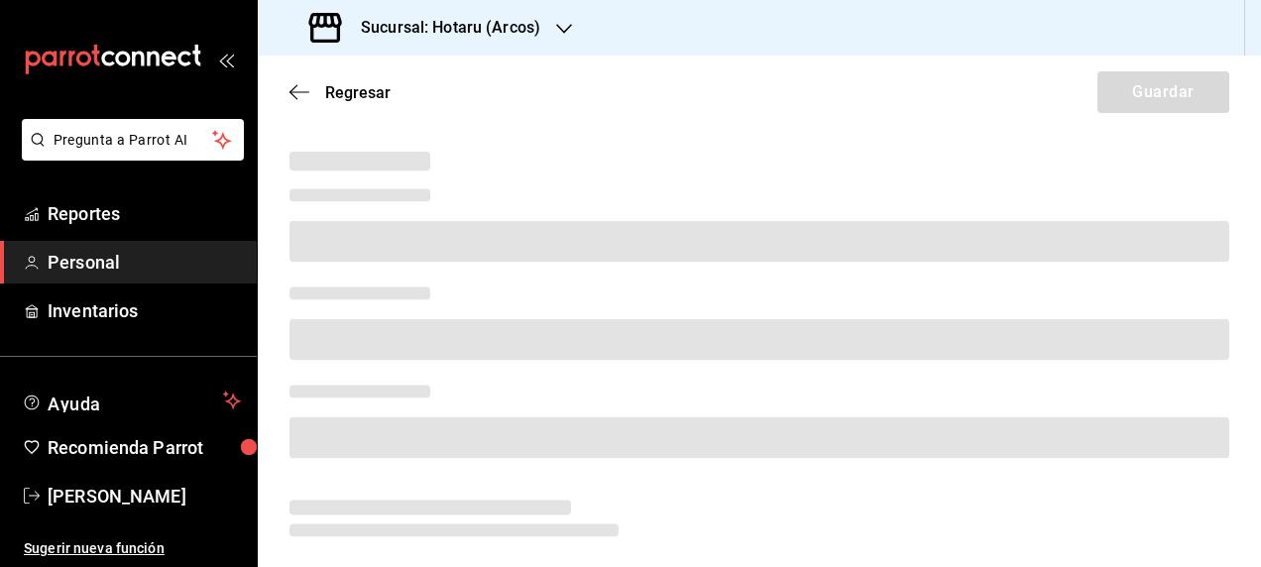
click at [664, 139] on main "Regresar Guardar" at bounding box center [759, 488] width 1003 height 864
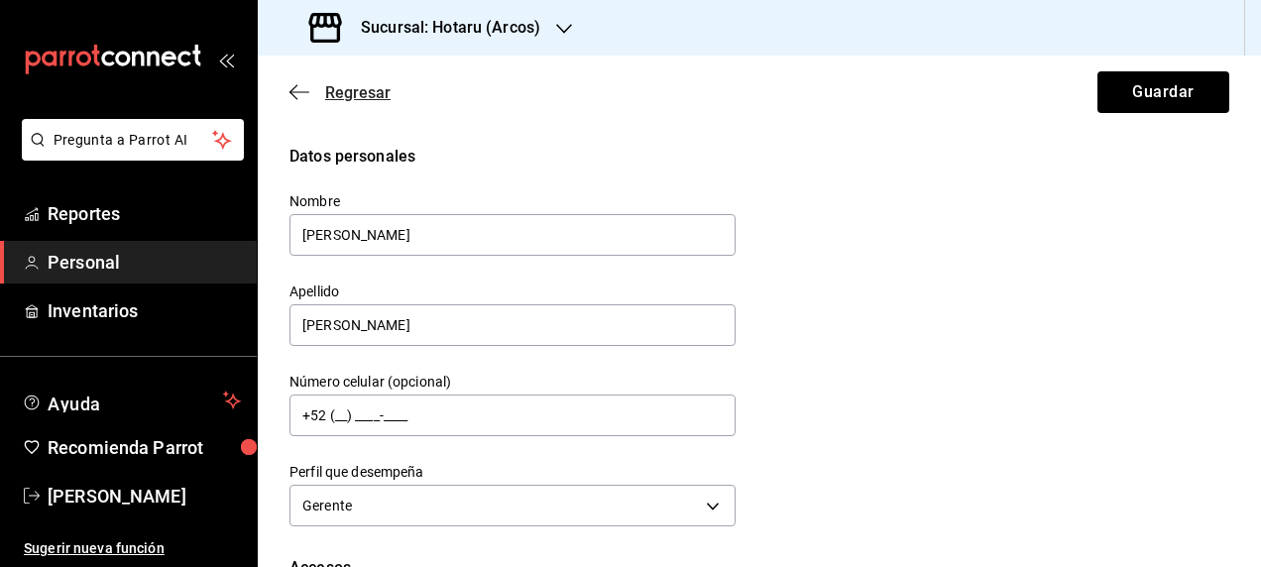
click at [302, 93] on icon "button" at bounding box center [299, 92] width 20 height 18
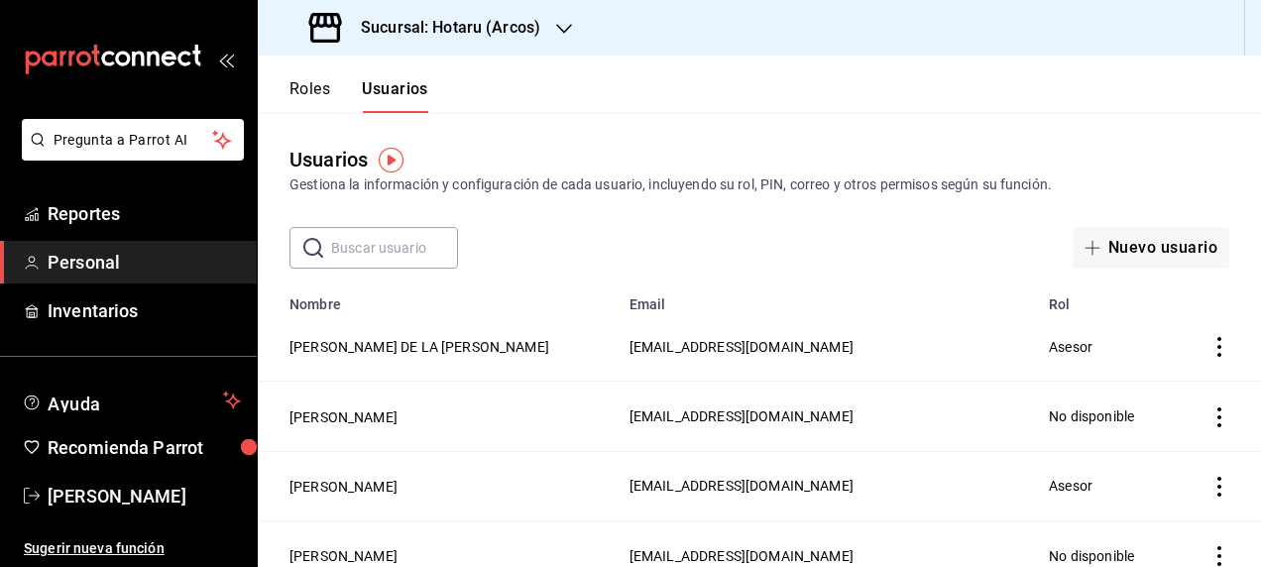
click at [385, 248] on input "text" at bounding box center [394, 248] width 127 height 40
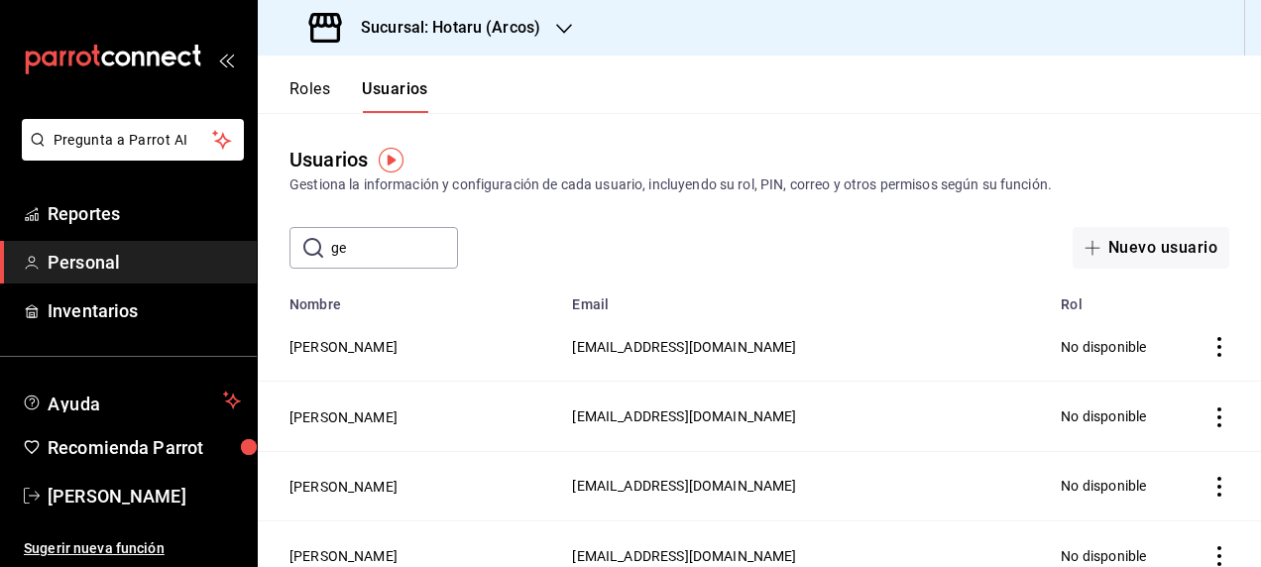
type input "[PERSON_NAME]"
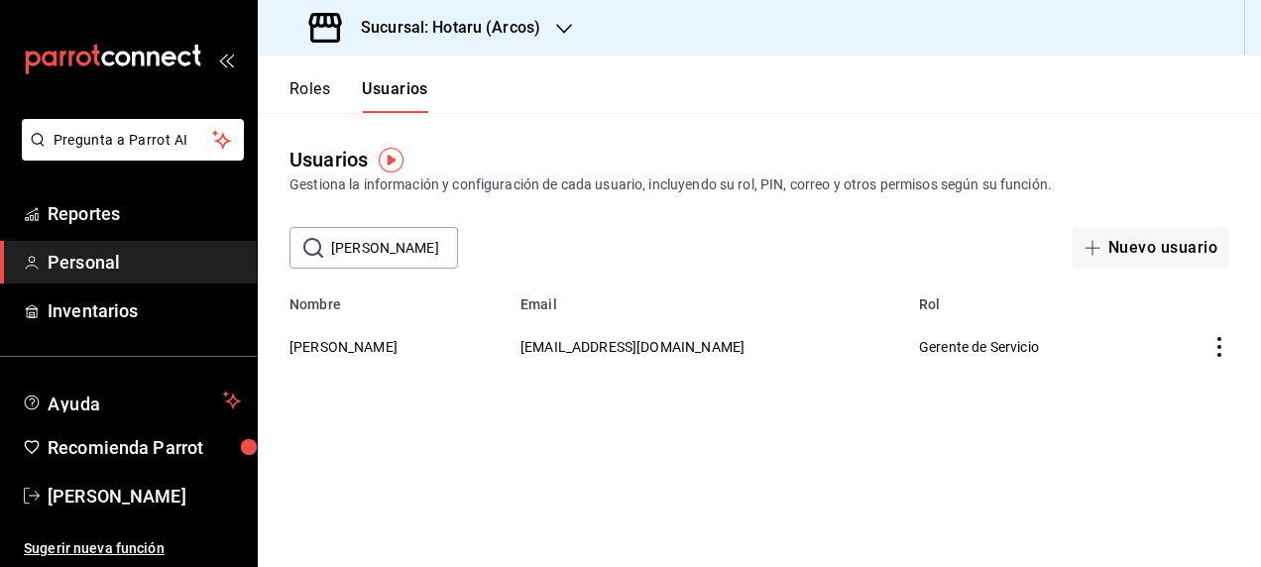
click at [1221, 347] on icon "actions" at bounding box center [1219, 347] width 4 height 20
click at [1163, 377] on span "Eliminar" at bounding box center [1147, 376] width 51 height 16
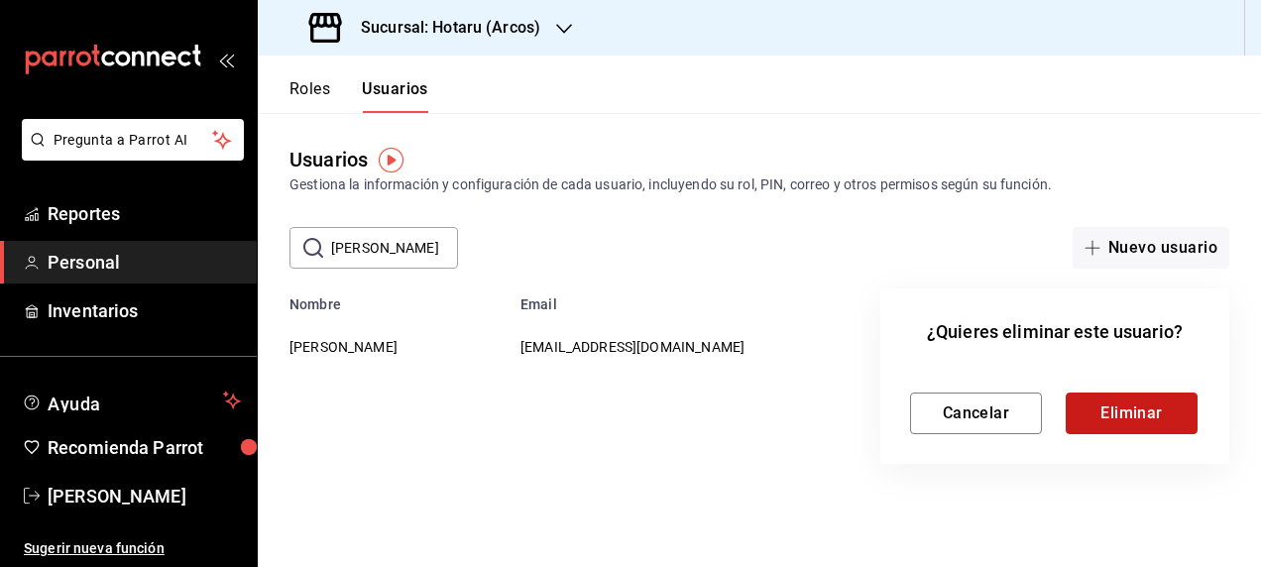
click at [1108, 407] on button "Eliminar" at bounding box center [1132, 414] width 132 height 42
